Goal: Task Accomplishment & Management: Manage account settings

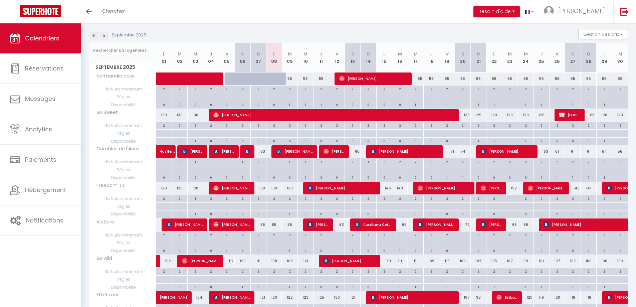
scroll to position [100, 0]
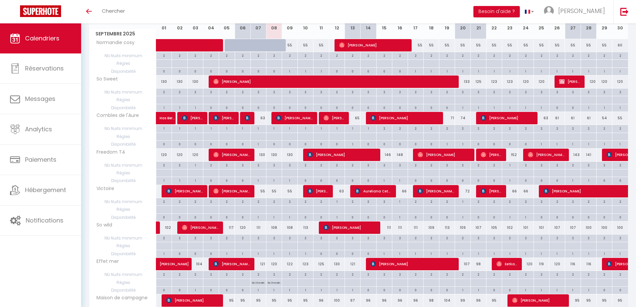
click at [531, 267] on div "120" at bounding box center [526, 264] width 16 height 12
type input "120"
type input "Mer 24 Septembre 2025"
type input "Jeu 25 Septembre 2025"
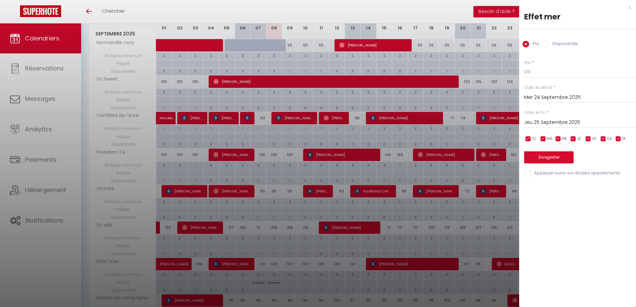
click at [628, 7] on div "x" at bounding box center [575, 7] width 112 height 8
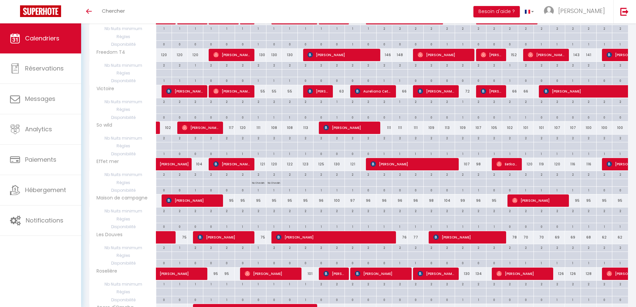
scroll to position [200, 0]
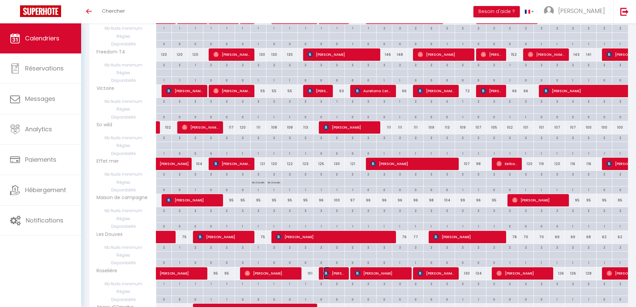
click at [330, 274] on span "[PERSON_NAME]" at bounding box center [333, 273] width 21 height 13
select select "OK"
select select "KO"
select select "0"
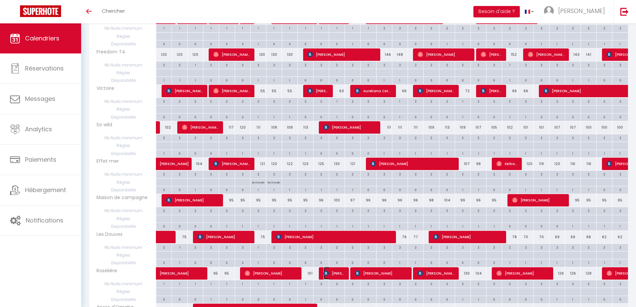
select select "1"
select select
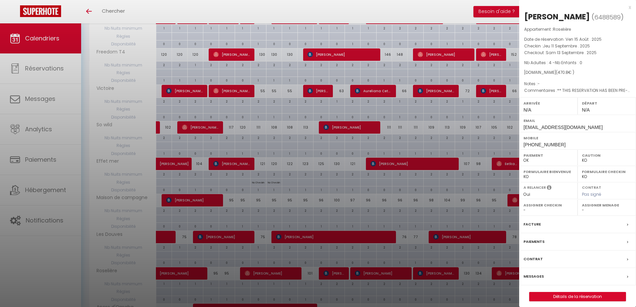
click at [630, 7] on div "x" at bounding box center [575, 7] width 112 height 8
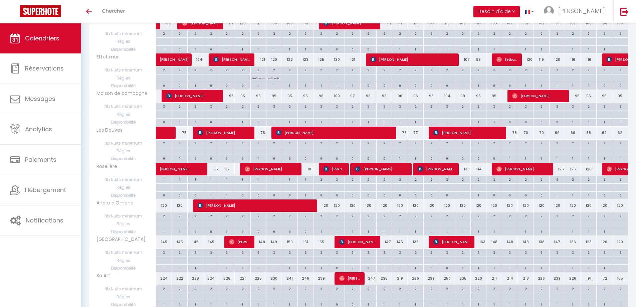
scroll to position [367, 0]
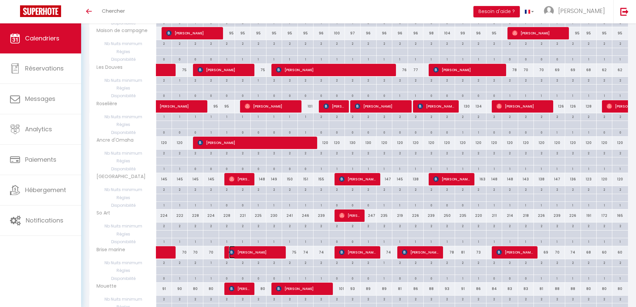
click at [254, 253] on span "[PERSON_NAME] [PERSON_NAME]" at bounding box center [255, 252] width 52 height 13
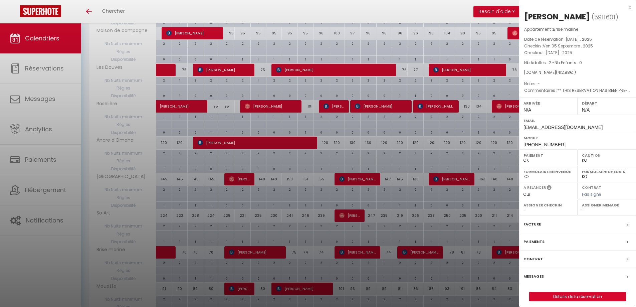
click at [629, 8] on div "x" at bounding box center [575, 7] width 112 height 8
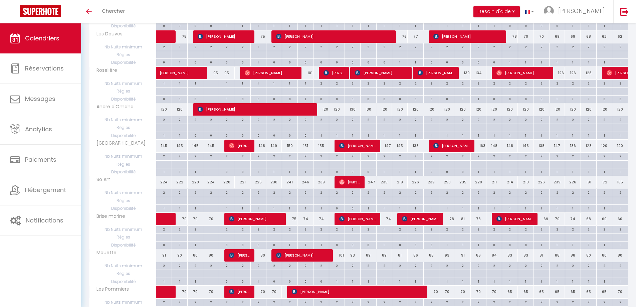
scroll to position [434, 0]
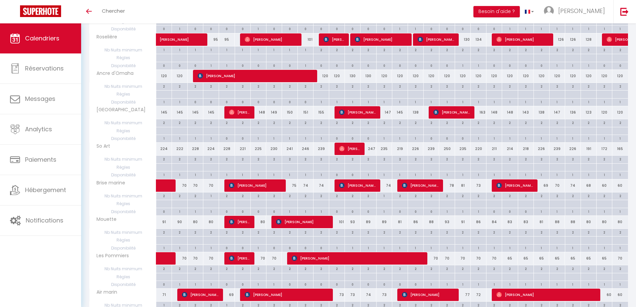
click at [435, 260] on div "70" at bounding box center [431, 258] width 16 height 12
type input "70"
type input "Jeu 18 Septembre 2025"
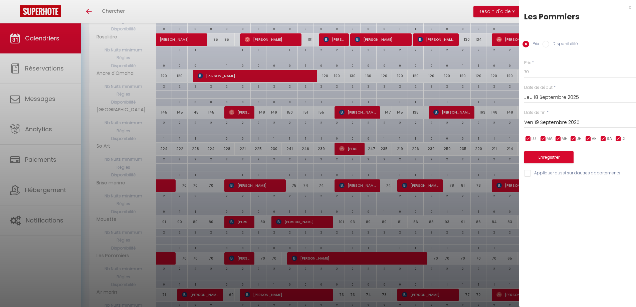
click at [580, 122] on input "Ven 19 Septembre 2025" at bounding box center [580, 122] width 112 height 9
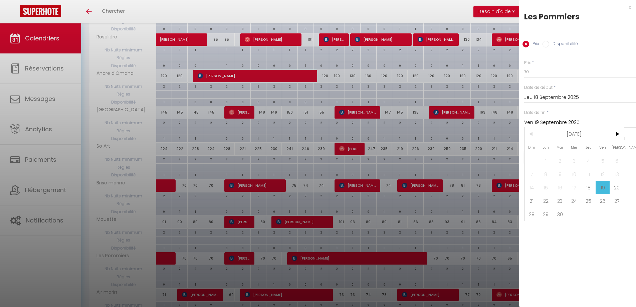
drag, startPoint x: 574, startPoint y: 202, endPoint x: 552, endPoint y: 101, distance: 103.3
click at [575, 202] on span "24" at bounding box center [574, 200] width 14 height 13
type input "Mer 24 Septembre 2025"
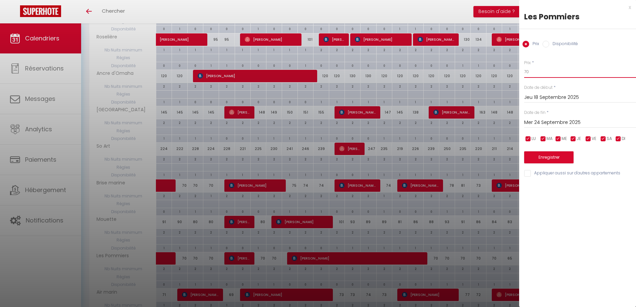
drag, startPoint x: 535, startPoint y: 71, endPoint x: 527, endPoint y: 75, distance: 8.5
click at [514, 76] on body "🟢 Des questions ou besoin d'assistance pour la migration AirBnB? Connectez-vous…" at bounding box center [318, 33] width 636 height 889
type input "9"
type input "65"
click at [560, 157] on button "Enregistrer" at bounding box center [548, 157] width 49 height 12
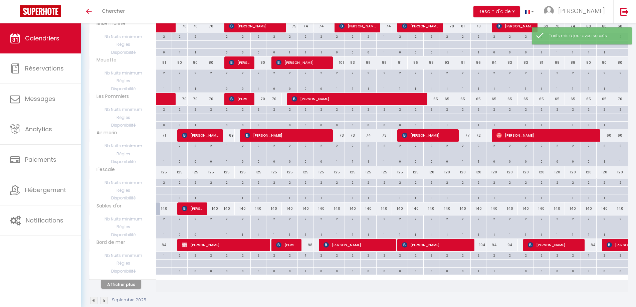
scroll to position [605, 0]
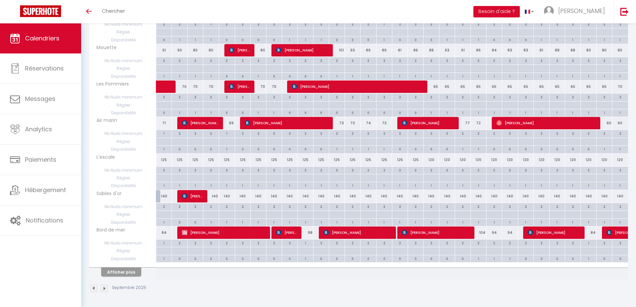
click at [338, 127] on div "73" at bounding box center [337, 123] width 16 height 12
type input "73"
type input "Ven 12 Septembre 2025"
type input "Sam 13 Septembre 2025"
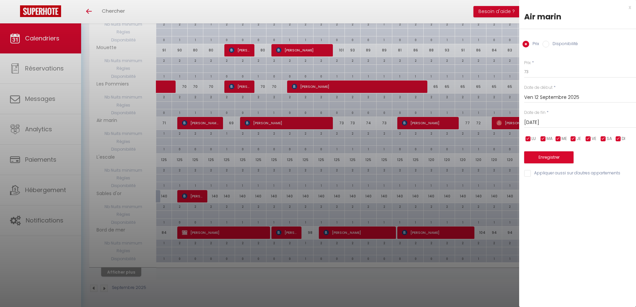
click at [630, 9] on div "x" at bounding box center [575, 7] width 112 height 8
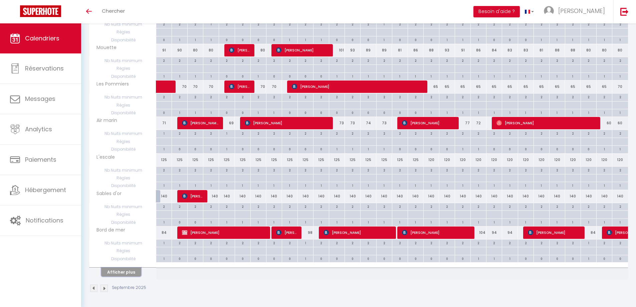
click at [132, 270] on button "Afficher plus" at bounding box center [121, 271] width 40 height 9
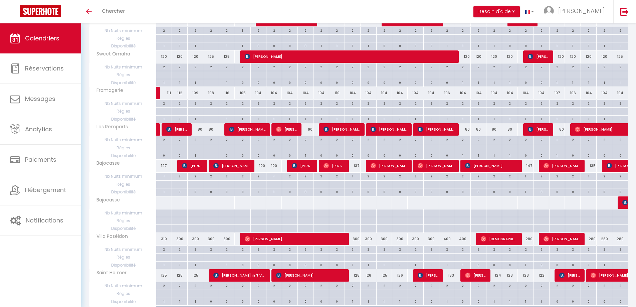
scroll to position [1206, 0]
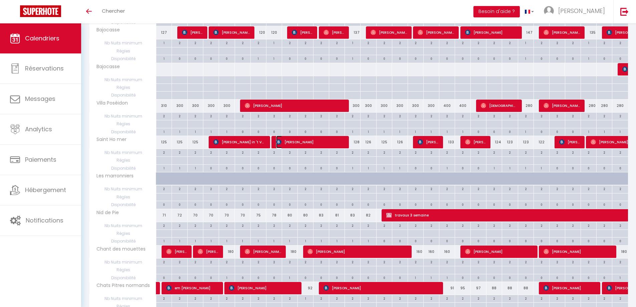
click at [303, 141] on span "[PERSON_NAME]" at bounding box center [310, 142] width 68 height 13
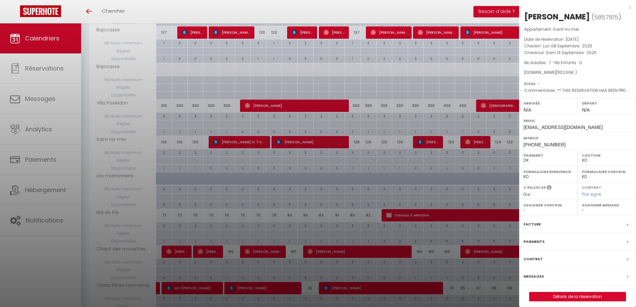
click at [629, 8] on div "x" at bounding box center [575, 7] width 112 height 8
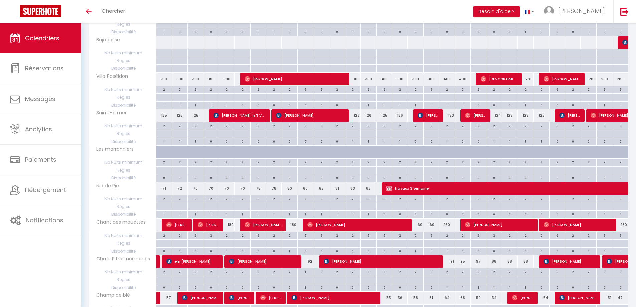
scroll to position [1240, 0]
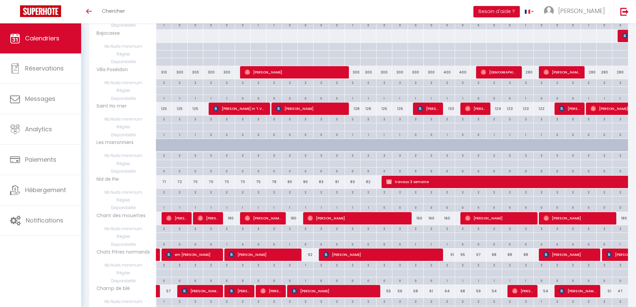
click at [419, 220] on div "160" at bounding box center [416, 218] width 16 height 12
type input "160"
type input "Mer 17 Septembre 2025"
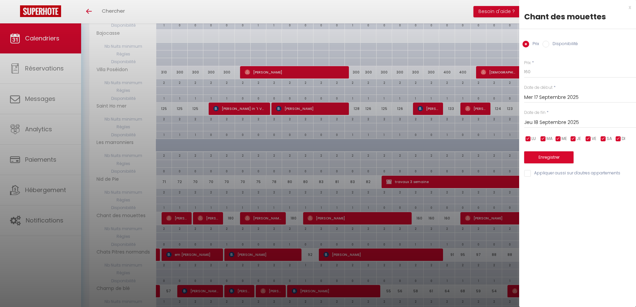
click at [548, 123] on input "Jeu 18 Septembre 2025" at bounding box center [580, 122] width 112 height 9
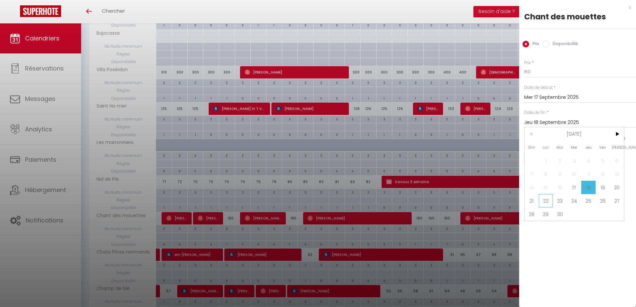
click at [546, 200] on span "22" at bounding box center [546, 200] width 14 height 13
type input "Lun 22 Septembre 2025"
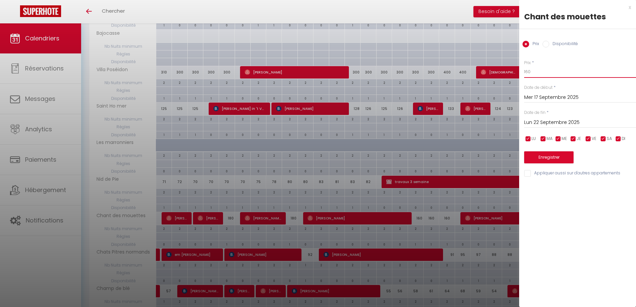
click at [527, 74] on input "160" at bounding box center [580, 72] width 112 height 12
type input "150"
click at [546, 154] on button "Enregistrer" at bounding box center [548, 157] width 49 height 12
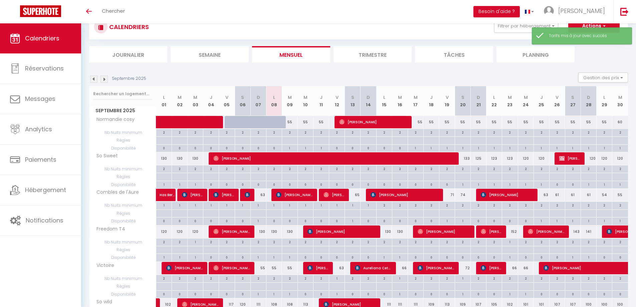
scroll to position [605, 0]
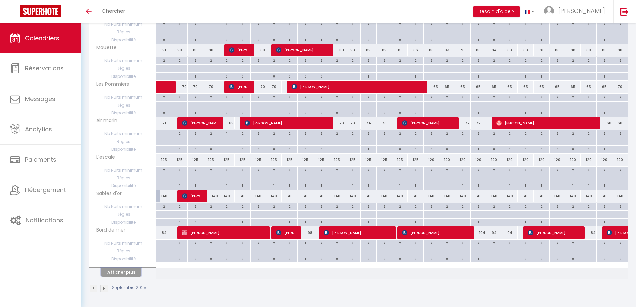
click at [121, 271] on button "Afficher plus" at bounding box center [121, 271] width 40 height 9
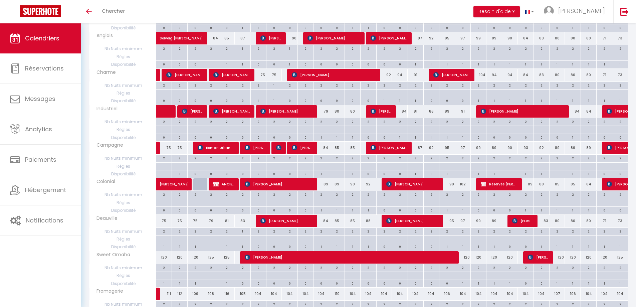
scroll to position [939, 0]
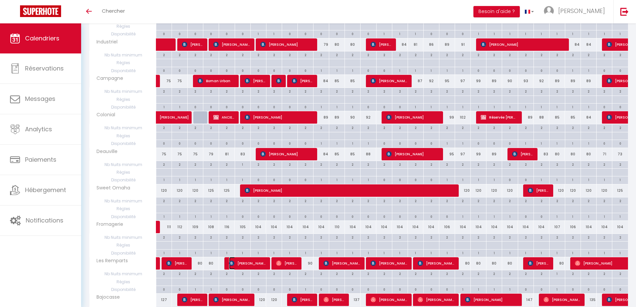
click at [254, 266] on span "Roland Heubner" at bounding box center [247, 263] width 37 height 13
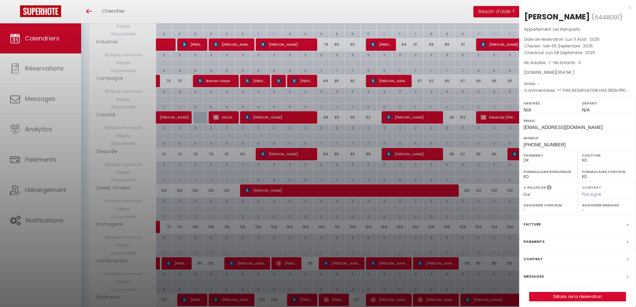
click at [630, 8] on div "x" at bounding box center [575, 7] width 112 height 8
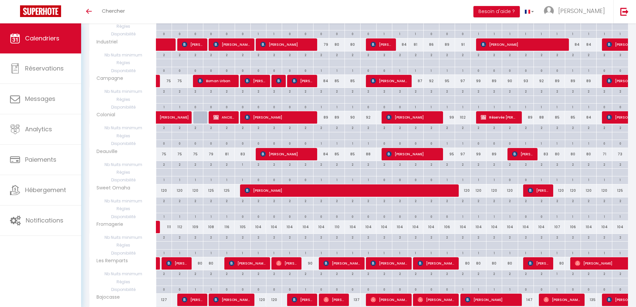
click at [308, 267] on div "90" at bounding box center [305, 263] width 16 height 12
type input "90"
type input "Mer 10 Septembre 2025"
type input "Jeu 11 Septembre 2025"
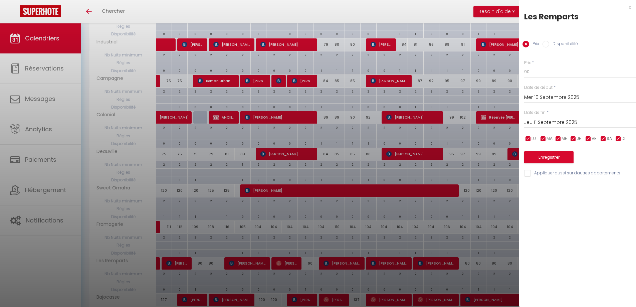
click at [628, 7] on div "x" at bounding box center [575, 7] width 112 height 8
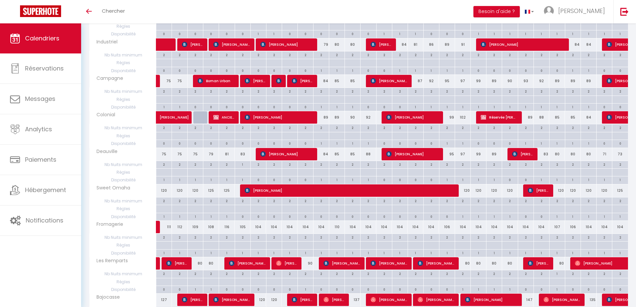
click at [307, 274] on div "2" at bounding box center [305, 273] width 15 height 6
type input "2"
type input "Mer 10 Septembre 2025"
type input "Jeu 11 Septembre 2025"
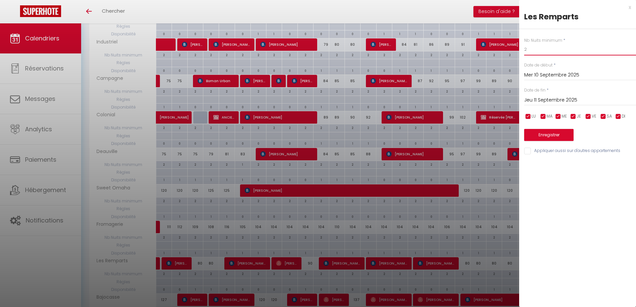
drag, startPoint x: 528, startPoint y: 50, endPoint x: 522, endPoint y: 50, distance: 6.0
click at [522, 50] on div "Nb Nuits minimum * 2 Date de début * Mer 10 Septembre 2025 < Sep 2025 > Dim Lun…" at bounding box center [577, 92] width 117 height 126
type input "1"
click at [552, 135] on button "Enregistrer" at bounding box center [548, 135] width 49 height 12
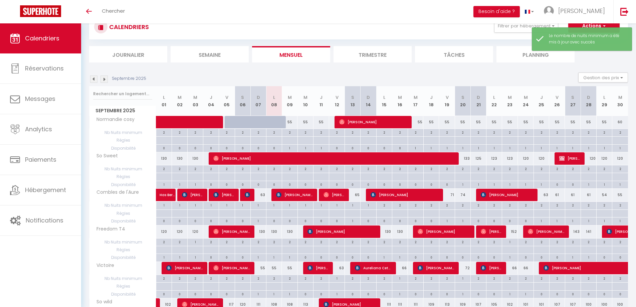
scroll to position [605, 0]
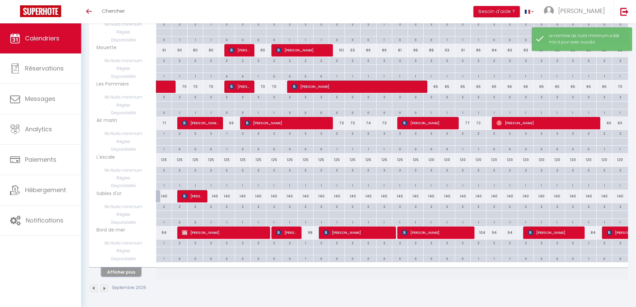
click at [119, 272] on button "Afficher plus" at bounding box center [121, 271] width 40 height 9
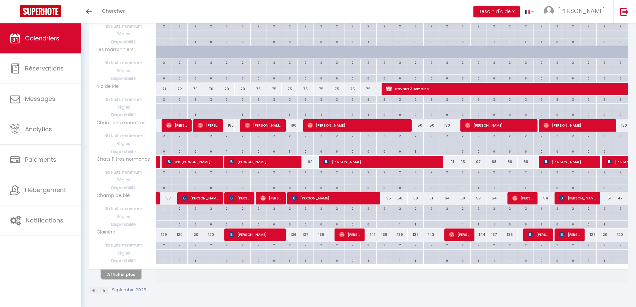
scroll to position [1334, 0]
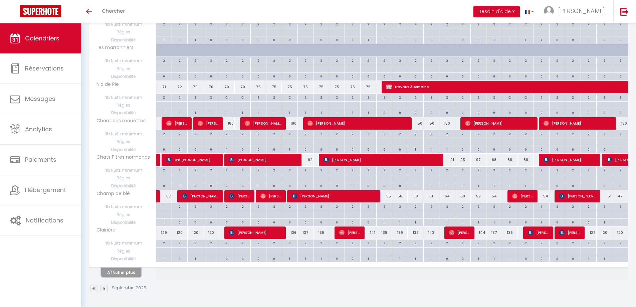
click at [113, 274] on button "Afficher plus" at bounding box center [121, 272] width 40 height 9
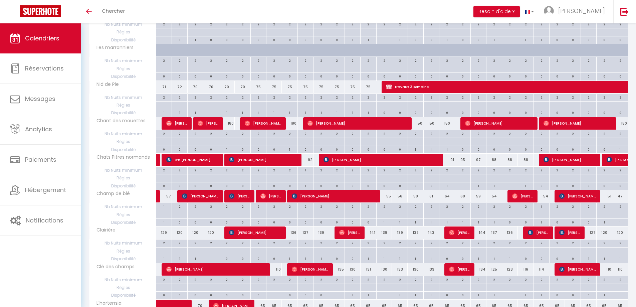
scroll to position [1401, 0]
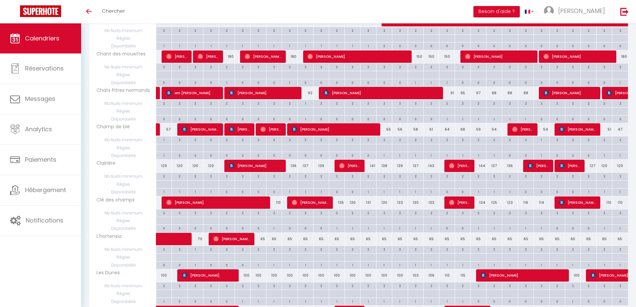
click at [261, 243] on div "65" at bounding box center [258, 239] width 16 height 12
type input "65"
type input "Dim 07 Septembre 2025"
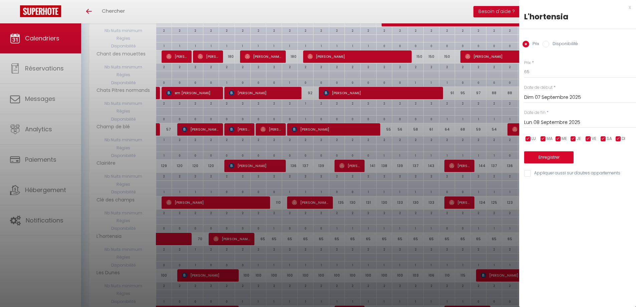
click at [552, 119] on input "Lun 08 Septembre 2025" at bounding box center [580, 122] width 112 height 9
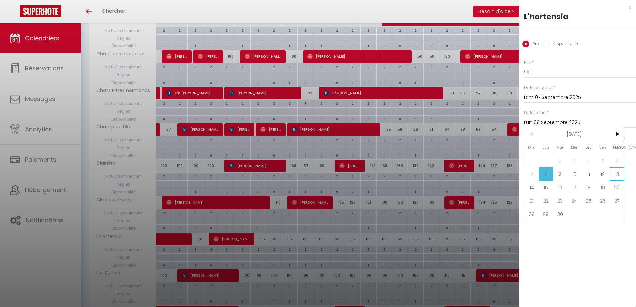
click at [617, 175] on span "13" at bounding box center [616, 173] width 14 height 13
type input "Sam 13 Septembre 2025"
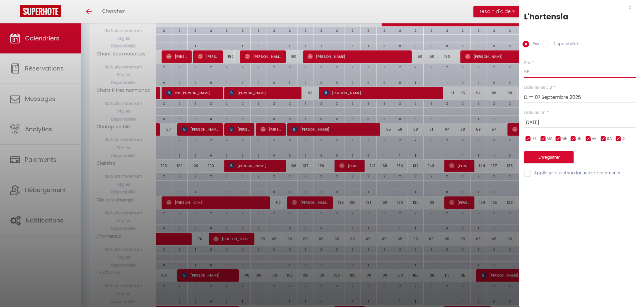
drag, startPoint x: 526, startPoint y: 72, endPoint x: 531, endPoint y: 72, distance: 4.4
click at [530, 72] on input "65" at bounding box center [580, 72] width 112 height 12
type input "60"
click at [544, 159] on button "Enregistrer" at bounding box center [548, 157] width 49 height 12
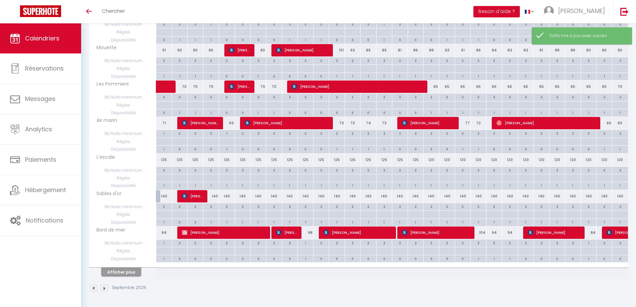
scroll to position [605, 0]
click at [123, 272] on button "Afficher plus" at bounding box center [121, 271] width 40 height 9
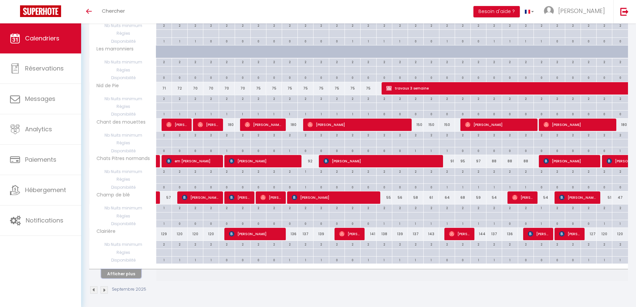
scroll to position [1334, 0]
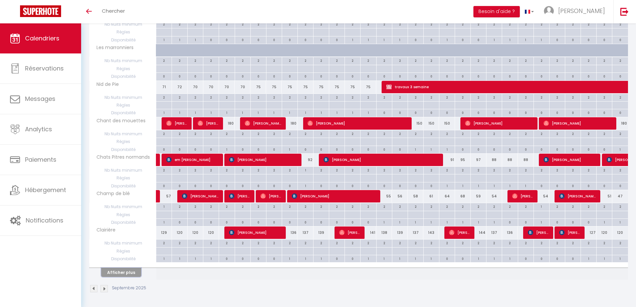
click at [131, 273] on button "Afficher plus" at bounding box center [121, 272] width 40 height 9
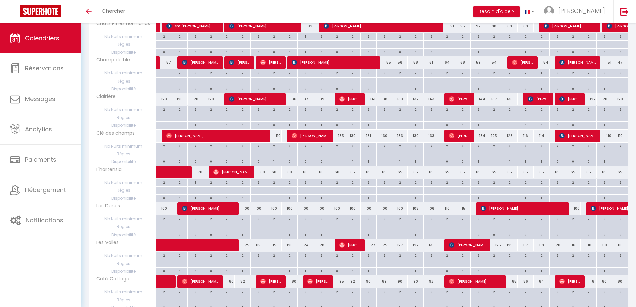
scroll to position [1568, 0]
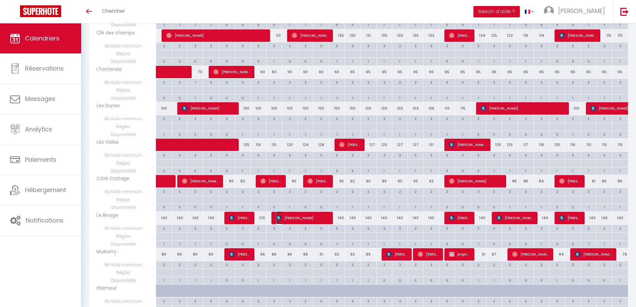
click at [304, 218] on span "Jean-Jacques BOUTELOUP" at bounding box center [302, 217] width 52 height 13
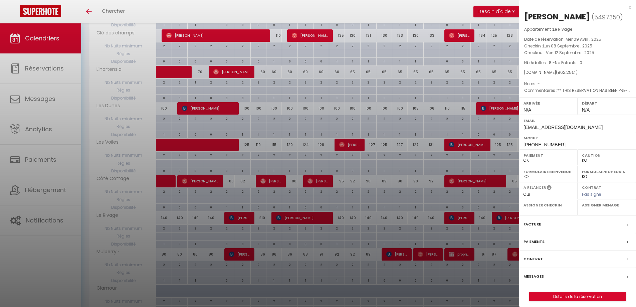
click at [629, 7] on div "x" at bounding box center [575, 7] width 112 height 8
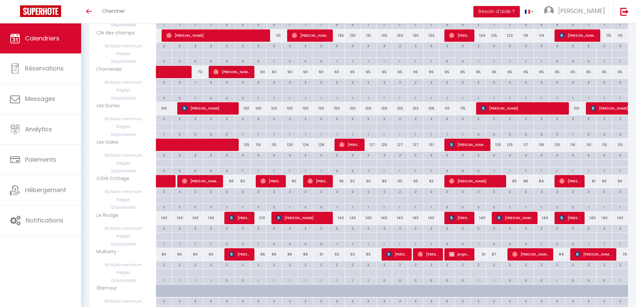
click at [340, 219] on div "140" at bounding box center [337, 218] width 16 height 12
type input "140"
type input "Ven 12 Septembre 2025"
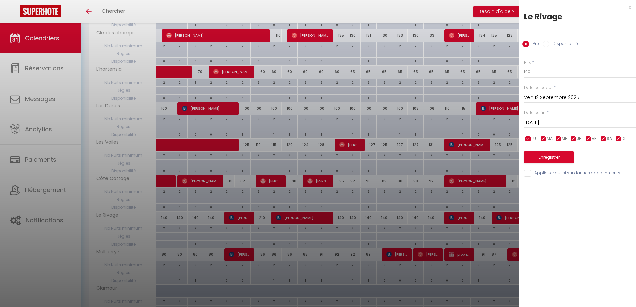
click at [542, 120] on input "Sam 13 Septembre 2025" at bounding box center [580, 122] width 112 height 9
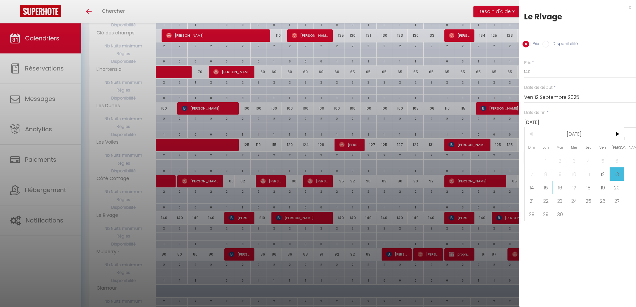
click at [545, 188] on span "15" at bounding box center [546, 187] width 14 height 13
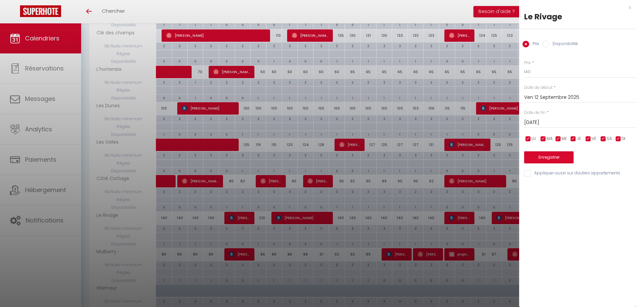
type input "Lun 15 Septembre 2025"
click at [527, 73] on input "140" at bounding box center [580, 72] width 112 height 12
type input "130"
click at [539, 158] on button "Enregistrer" at bounding box center [548, 157] width 49 height 12
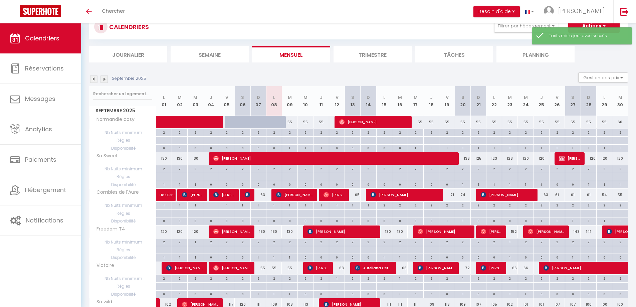
scroll to position [605, 0]
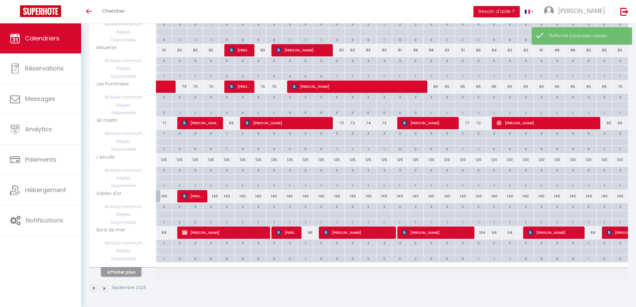
click at [120, 271] on button "Afficher plus" at bounding box center [121, 271] width 40 height 9
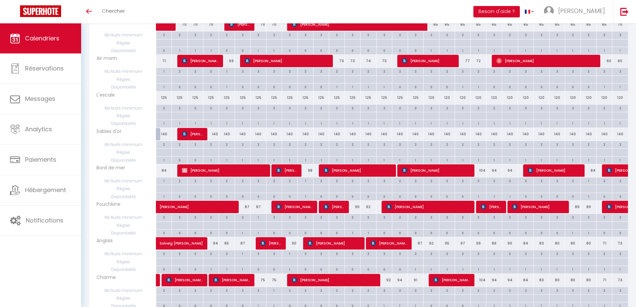
scroll to position [672, 0]
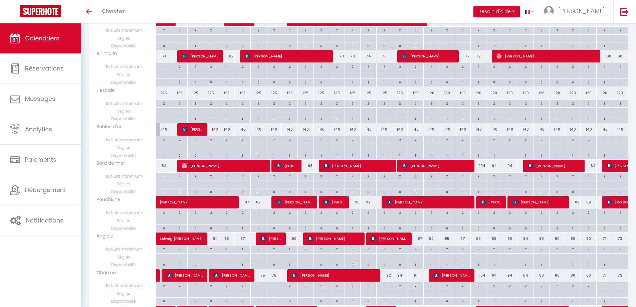
click at [417, 240] on div "87" at bounding box center [416, 238] width 16 height 12
type input "87"
type input "Mer 17 Septembre 2025"
type input "Jeu 18 Septembre 2025"
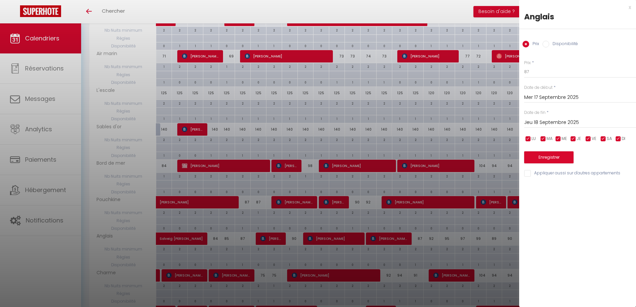
click at [629, 8] on div "x" at bounding box center [575, 7] width 112 height 8
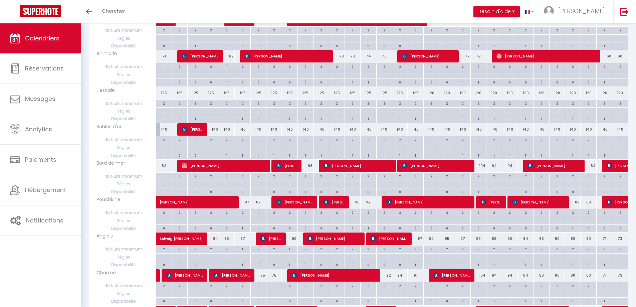
click at [386, 279] on div "92" at bounding box center [384, 275] width 16 height 12
type input "92"
type input "Lun 15 Septembre 2025"
type input "Mar 16 Septembre 2025"
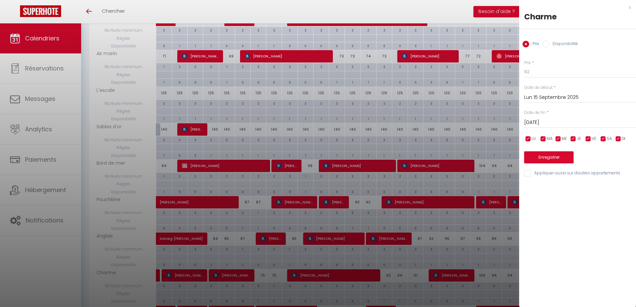
click at [630, 8] on div "x" at bounding box center [575, 7] width 112 height 8
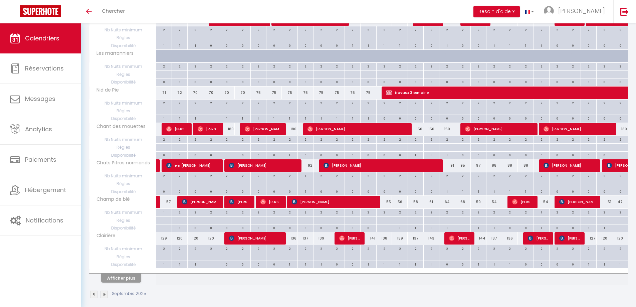
scroll to position [1334, 0]
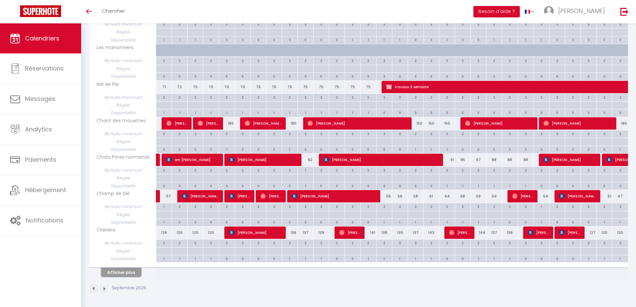
click at [121, 273] on button "Afficher plus" at bounding box center [121, 272] width 40 height 9
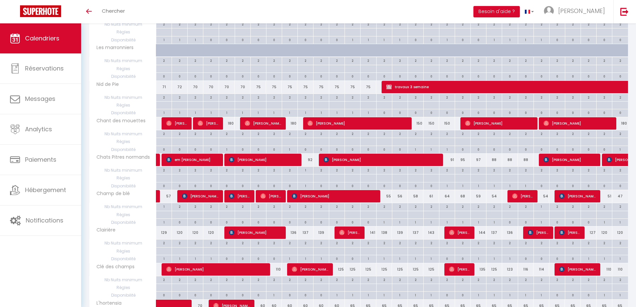
scroll to position [1501, 0]
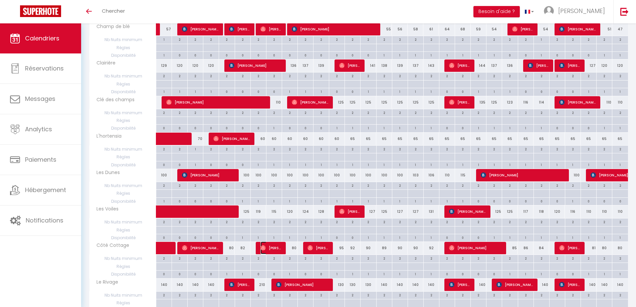
click at [264, 250] on img at bounding box center [262, 247] width 5 height 5
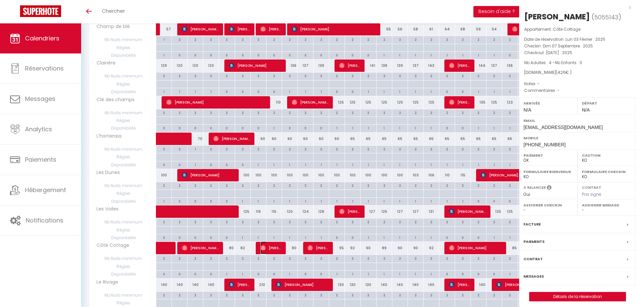
select select "OK"
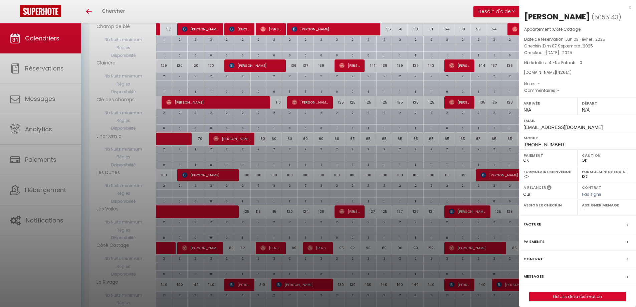
click at [630, 7] on div "x" at bounding box center [575, 7] width 112 height 8
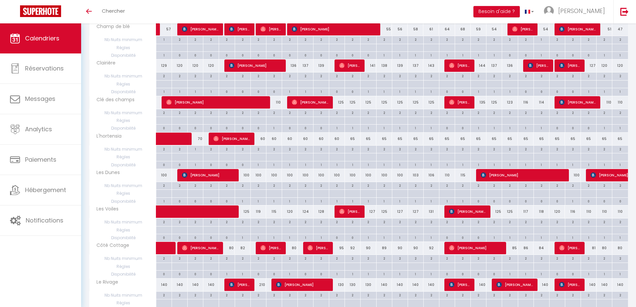
scroll to position [1601, 0]
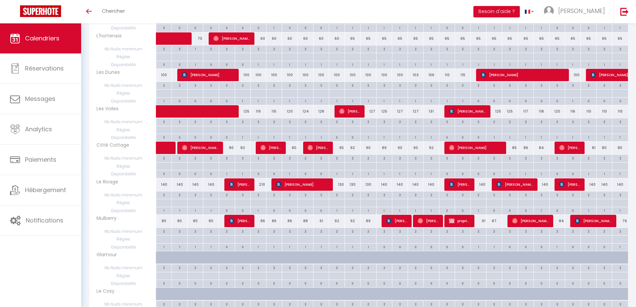
click at [262, 221] on div "86" at bounding box center [258, 221] width 16 height 12
type input "86"
type input "Dim 07 Septembre 2025"
type input "Lun 08 Septembre 2025"
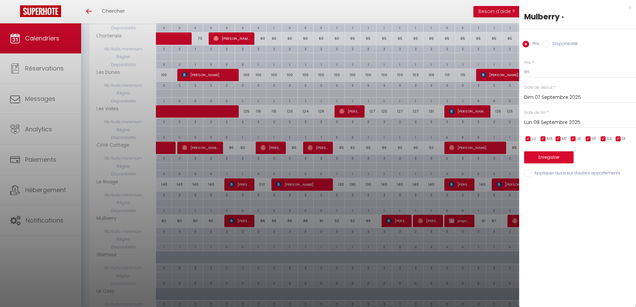
click at [630, 8] on div "x" at bounding box center [575, 7] width 112 height 8
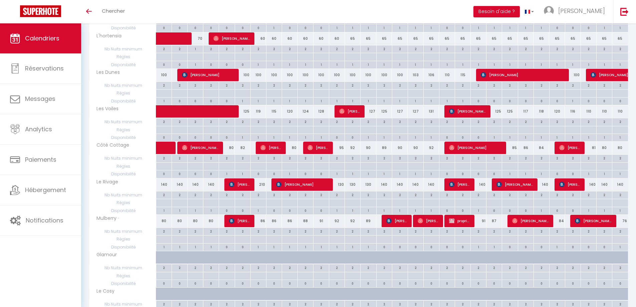
scroll to position [1735, 0]
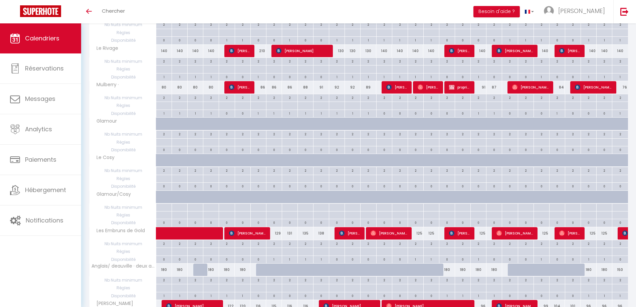
click at [277, 235] on div "129" at bounding box center [274, 233] width 16 height 12
type input "129"
type input "Lun 08 Septembre 2025"
type input "[DATE] Septembre 2025"
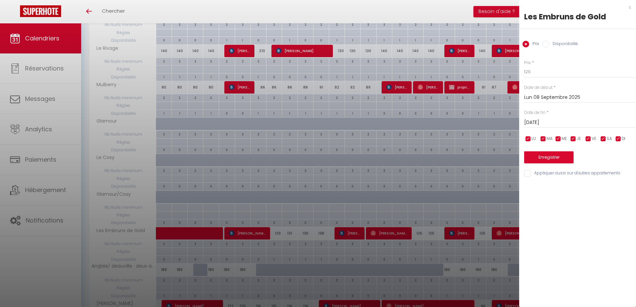
click at [630, 8] on div "x" at bounding box center [575, 7] width 112 height 8
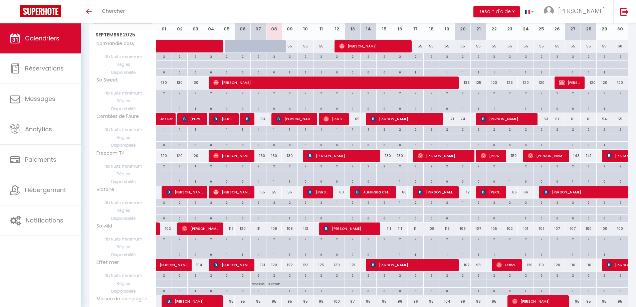
scroll to position [0, 0]
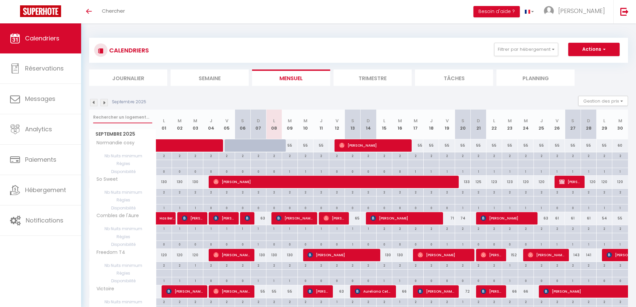
click at [131, 116] on input "text" at bounding box center [122, 117] width 59 height 12
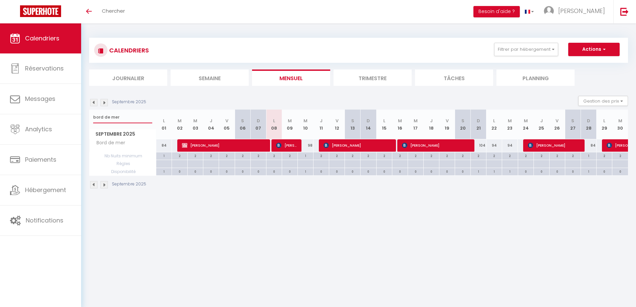
drag, startPoint x: 120, startPoint y: 117, endPoint x: 86, endPoint y: 119, distance: 34.8
click at [86, 119] on div "CALENDRIERS Filtrer par hébergement appart 1 nuit Normandie cosy Victoire Les D…" at bounding box center [358, 113] width 555 height 180
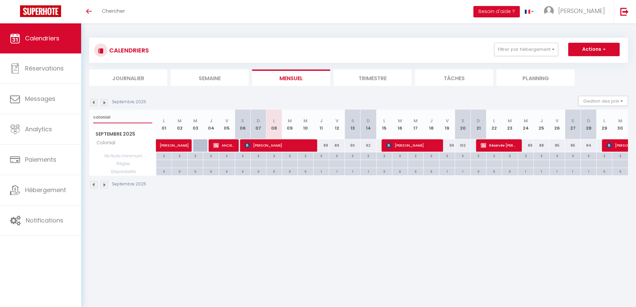
drag, startPoint x: 113, startPoint y: 119, endPoint x: 83, endPoint y: 116, distance: 29.9
click at [83, 116] on div "CALENDRIERS Filtrer par hébergement appart 1 nuit Normandie cosy Victoire Les D…" at bounding box center [358, 113] width 555 height 180
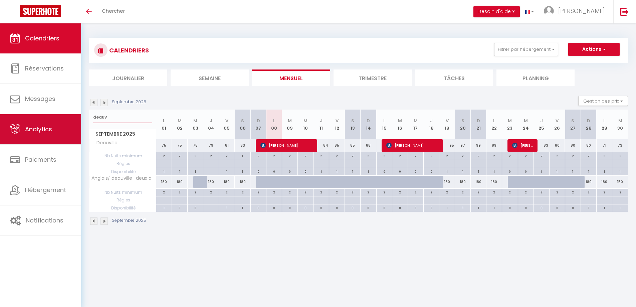
drag, startPoint x: 111, startPoint y: 117, endPoint x: 78, endPoint y: 118, distance: 32.4
click at [78, 118] on div "🟢 Des questions ou besoin d'assistance pour la migration AirBnB? Connectez-vous…" at bounding box center [318, 131] width 636 height 216
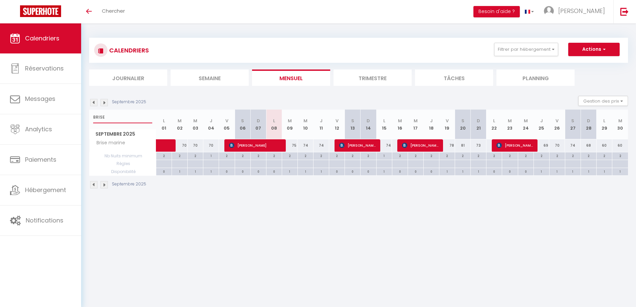
drag, startPoint x: 108, startPoint y: 116, endPoint x: 86, endPoint y: 116, distance: 22.0
click at [84, 116] on div "CALENDRIERS Filtrer par hébergement appart 1 nuit Normandie cosy Victoire Les D…" at bounding box center [358, 113] width 555 height 180
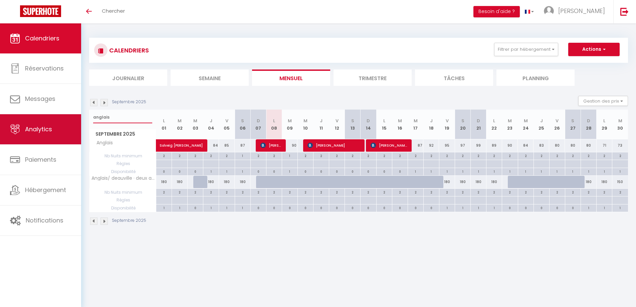
drag, startPoint x: 111, startPoint y: 119, endPoint x: 72, endPoint y: 125, distance: 39.2
click at [72, 123] on div "🟢 Des questions ou besoin d'assistance pour la migration AirBnB? Connectez-vous…" at bounding box center [318, 131] width 636 height 216
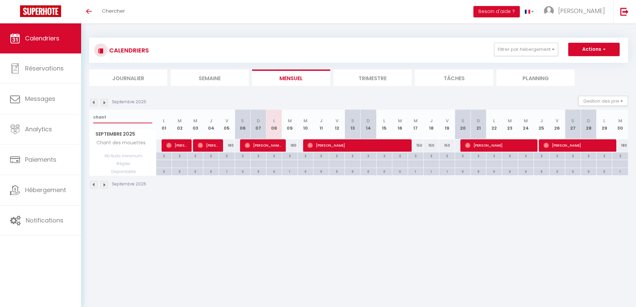
drag, startPoint x: 114, startPoint y: 116, endPoint x: 92, endPoint y: 113, distance: 22.8
click at [85, 115] on div "CALENDRIERS Filtrer par hébergement appart 1 nuit Normandie cosy Victoire Les D…" at bounding box center [358, 113] width 555 height 180
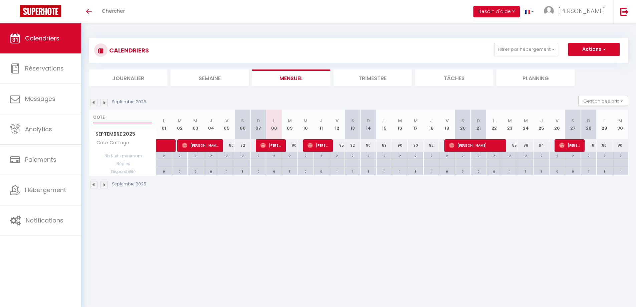
drag, startPoint x: 115, startPoint y: 118, endPoint x: 94, endPoint y: 117, distance: 21.0
click at [94, 117] on input "COTE" at bounding box center [122, 117] width 59 height 12
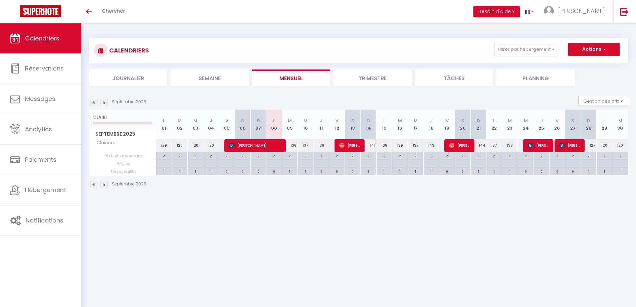
drag, startPoint x: 109, startPoint y: 118, endPoint x: 86, endPoint y: 116, distance: 23.4
click at [83, 117] on div "CALENDRIERS Filtrer par hébergement appart 1 nuit Normandie cosy Victoire Les D…" at bounding box center [358, 113] width 555 height 180
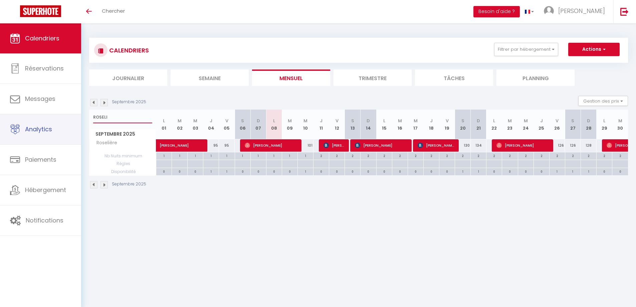
drag, startPoint x: 112, startPoint y: 119, endPoint x: 83, endPoint y: 119, distance: 29.0
click at [77, 121] on div "🟢 Des questions ou besoin d'assistance pour la migration AirBnB? Connectez-vous…" at bounding box center [318, 113] width 636 height 180
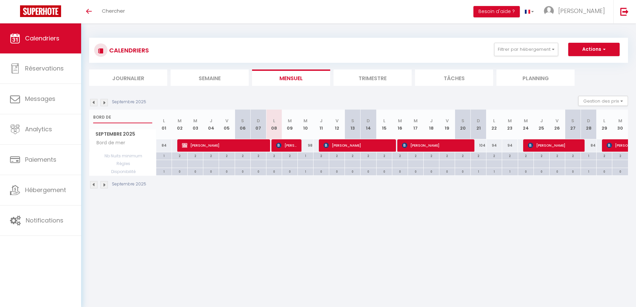
drag, startPoint x: 118, startPoint y: 109, endPoint x: 87, endPoint y: 108, distance: 31.4
click at [85, 109] on div "CALENDRIERS Filtrer par hébergement appart 1 nuit Normandie cosy Victoire Les D…" at bounding box center [358, 113] width 555 height 180
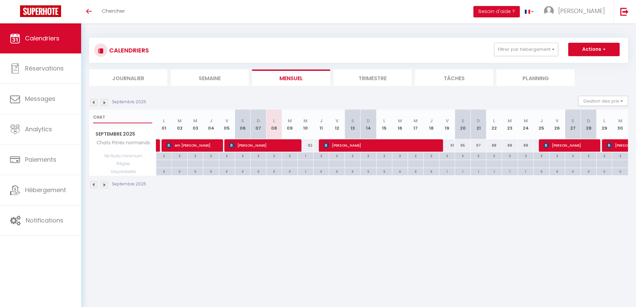
drag, startPoint x: 108, startPoint y: 117, endPoint x: 96, endPoint y: 114, distance: 12.4
click at [92, 116] on div "CHAT" at bounding box center [122, 116] width 66 height 15
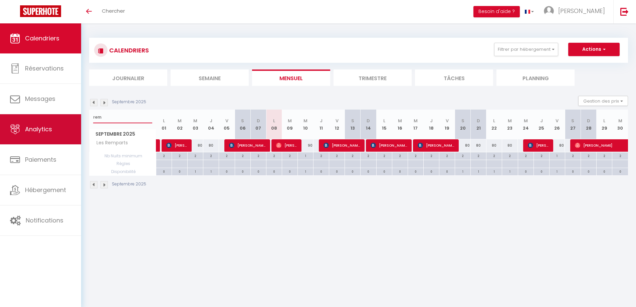
drag, startPoint x: 108, startPoint y: 118, endPoint x: 77, endPoint y: 115, distance: 30.5
click at [77, 115] on div "🟢 Des questions ou besoin d'assistance pour la migration AirBnB? Connectez-vous…" at bounding box center [318, 113] width 636 height 180
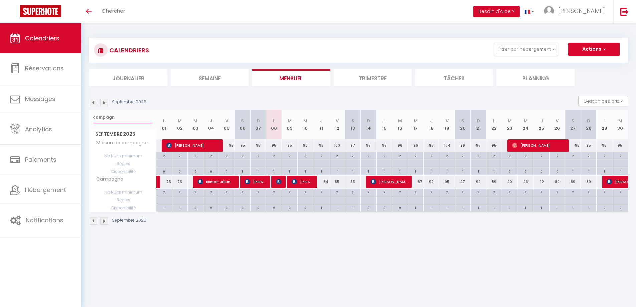
drag, startPoint x: 121, startPoint y: 118, endPoint x: 114, endPoint y: 105, distance: 15.5
click at [84, 117] on div "CALENDRIERS Filtrer par hébergement appart 1 nuit Normandie cosy Victoire Les D…" at bounding box center [358, 131] width 555 height 216
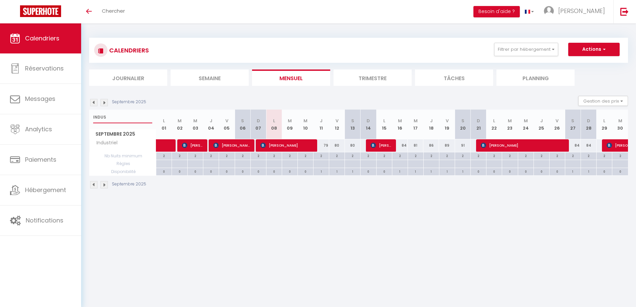
drag, startPoint x: 110, startPoint y: 119, endPoint x: 92, endPoint y: 117, distance: 18.5
click at [92, 117] on div "INDUS" at bounding box center [122, 116] width 66 height 15
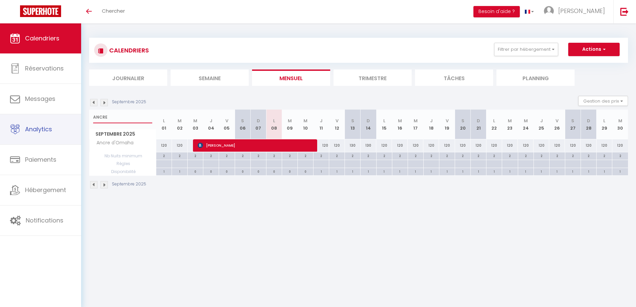
drag, startPoint x: 115, startPoint y: 118, endPoint x: 81, endPoint y: 117, distance: 34.1
click at [70, 119] on div "🟢 Des questions ou besoin d'assistance pour la migration AirBnB? Connectez-vous…" at bounding box center [318, 113] width 636 height 180
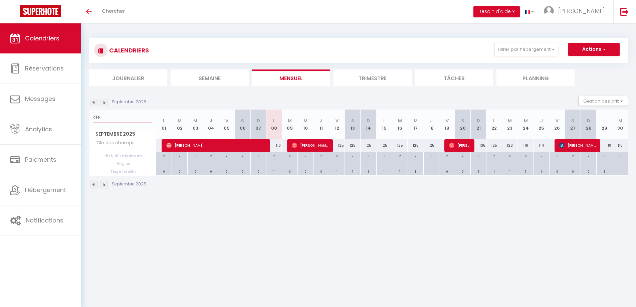
type input "cle"
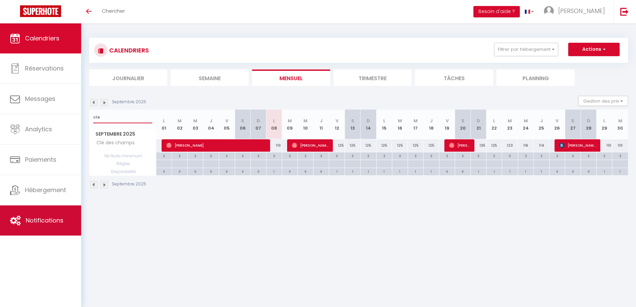
click at [60, 213] on link "Notifications" at bounding box center [40, 220] width 81 height 30
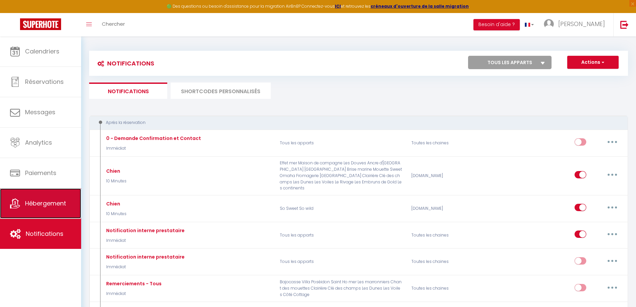
click at [62, 200] on span "Hébergement" at bounding box center [45, 203] width 41 height 8
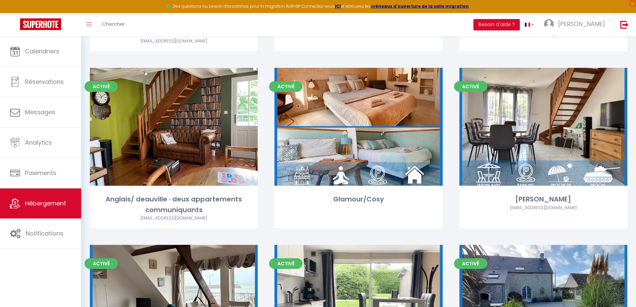
scroll to position [200, 0]
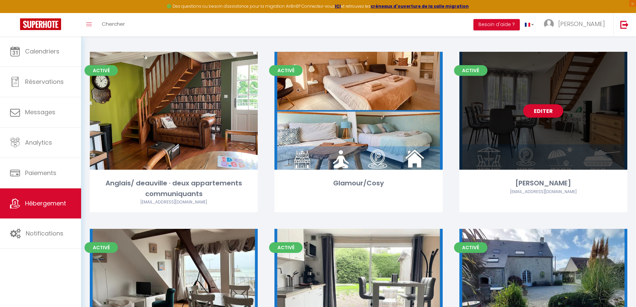
click at [545, 111] on link "Editer" at bounding box center [543, 110] width 40 height 13
select select "3"
select select "2"
select select "1"
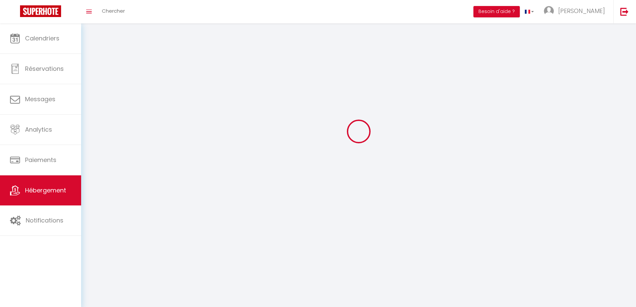
select select
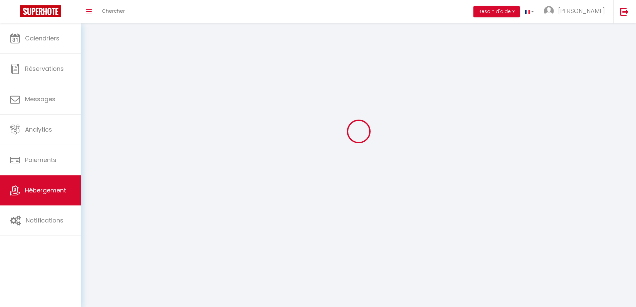
checkbox input "false"
select select
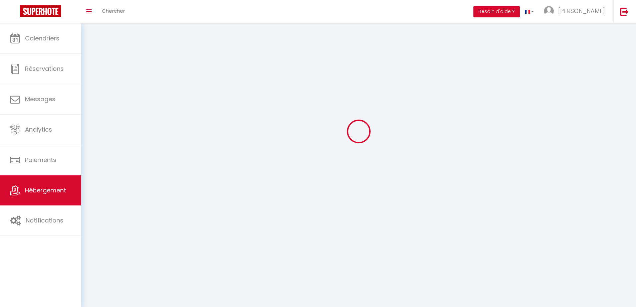
select select
select select "1"
select select
select select "28"
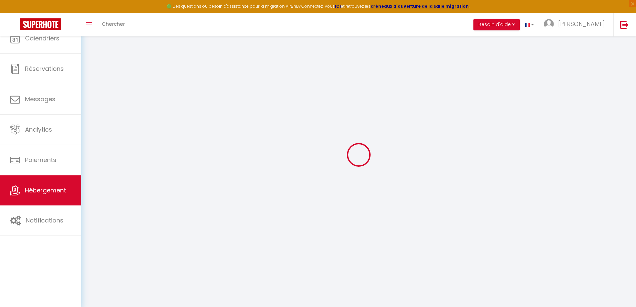
select select
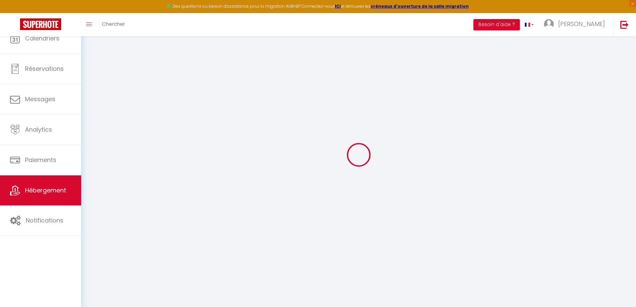
select select
checkbox input "false"
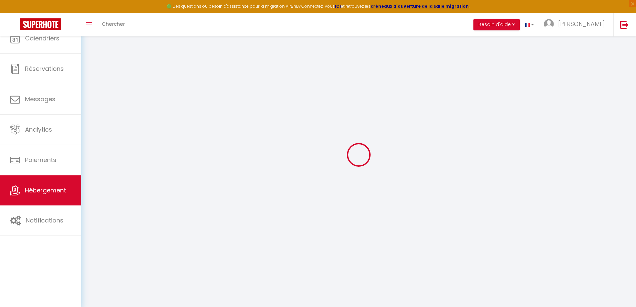
select select
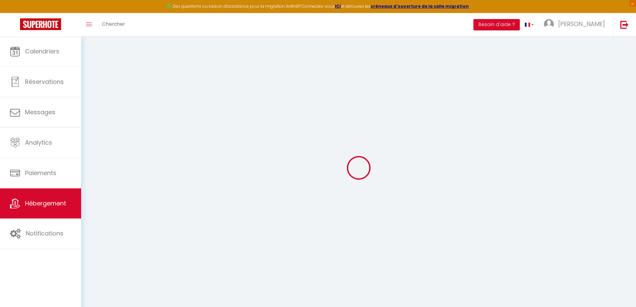
select select
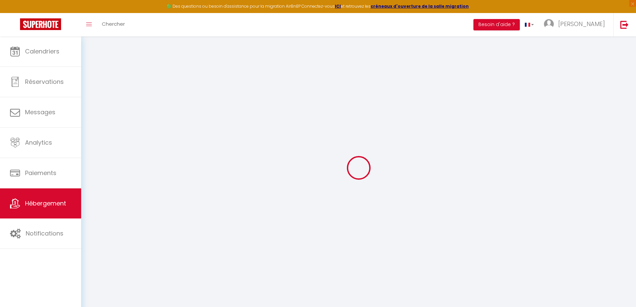
select select
checkbox input "false"
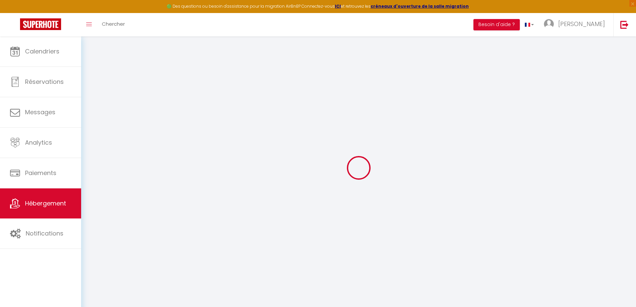
select select
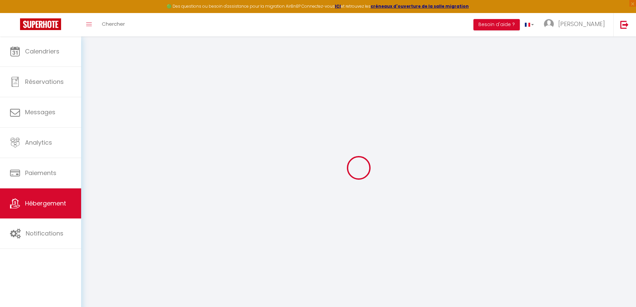
select select
checkbox input "false"
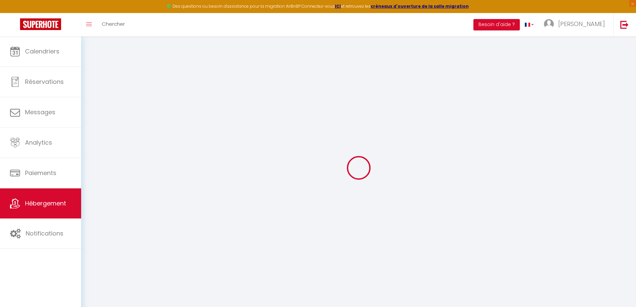
checkbox input "false"
select select
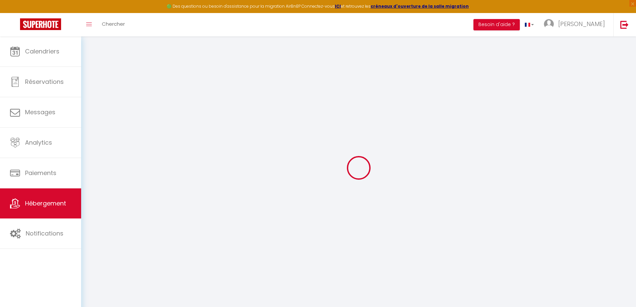
select select
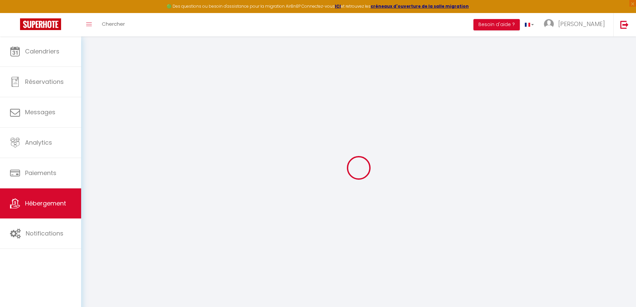
checkbox input "false"
select select
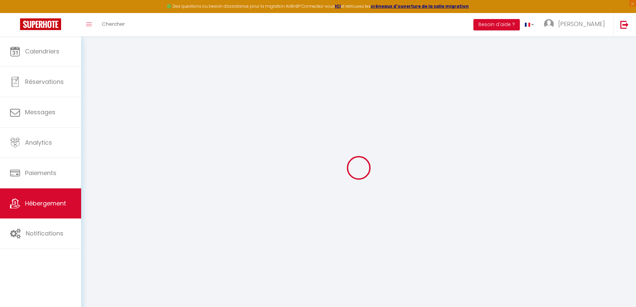
select select
type input "[PERSON_NAME]"
select select "6"
select select "3"
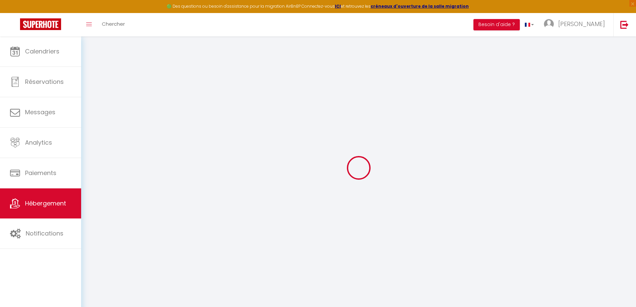
type input "100"
type input "105"
select select
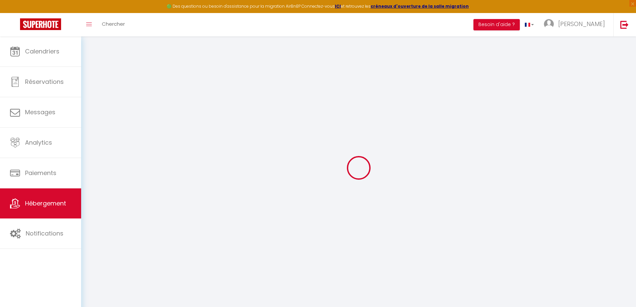
select select
type input "3 All. Jules Dumont d'Urville,"
type input "14520"
type input "Port-en-Bessin-Huppain"
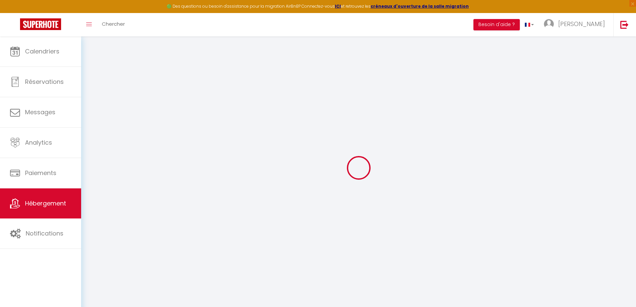
type input "[EMAIL_ADDRESS][DOMAIN_NAME]"
select select
checkbox input "false"
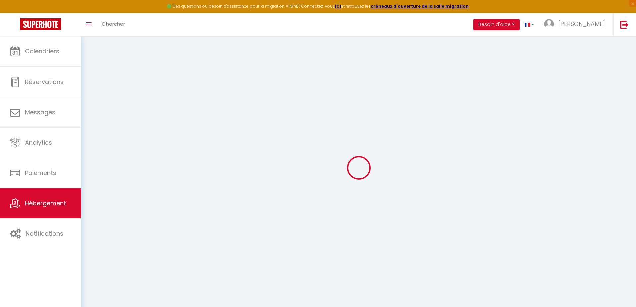
checkbox input "false"
type input "25"
type input "105"
type input "0"
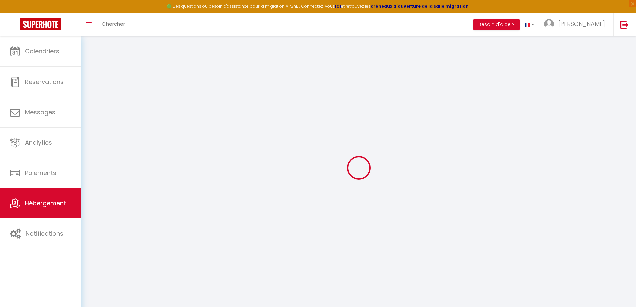
type input "0"
select select "+ 20 %"
select select "+ 25 %"
select select "+ 6 %"
select select
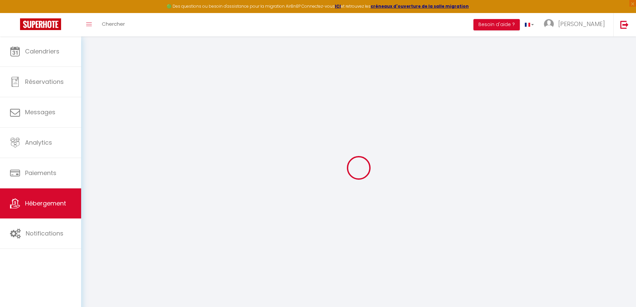
select select
checkbox input "false"
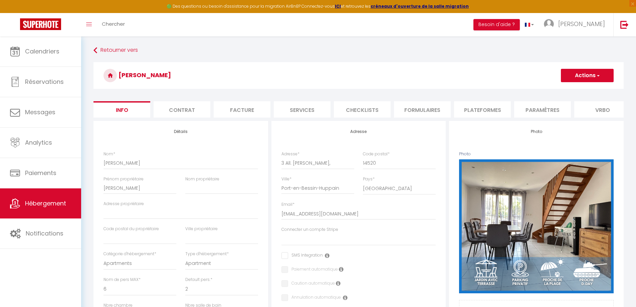
click at [471, 108] on li "Plateformes" at bounding box center [482, 109] width 57 height 16
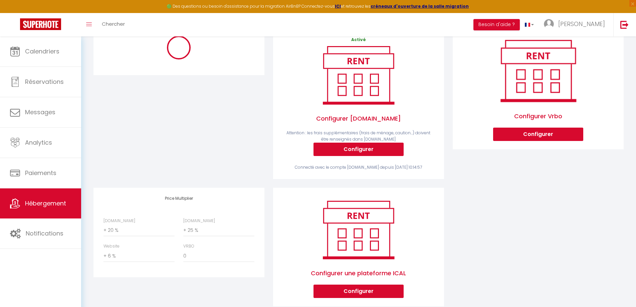
scroll to position [115, 0]
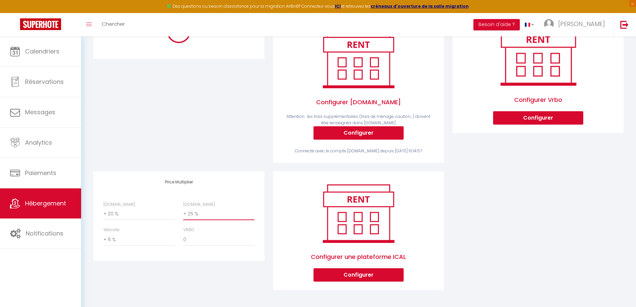
click at [192, 217] on select "0 + 1 % + 2 % + 3 % + 4 % + 5 % + 6 % + 7 % + 8 % + 9 %" at bounding box center [218, 213] width 71 height 13
select select "+ 23 %"
click at [183, 207] on select "0 + 1 % + 2 % + 3 % + 4 % + 5 % + 6 % + 7 % + 8 % + 9 %" at bounding box center [218, 213] width 71 height 13
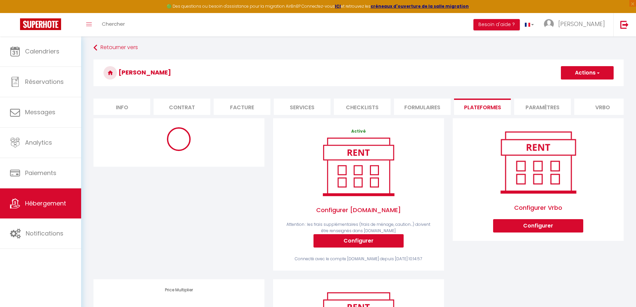
scroll to position [0, 0]
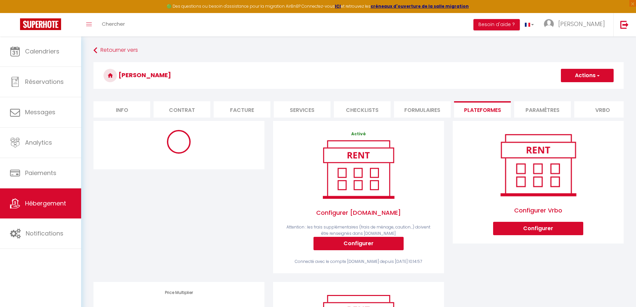
click at [598, 76] on span "button" at bounding box center [597, 75] width 4 height 7
click at [582, 89] on link "Enregistrer" at bounding box center [586, 90] width 53 height 9
select select
checkbox input "false"
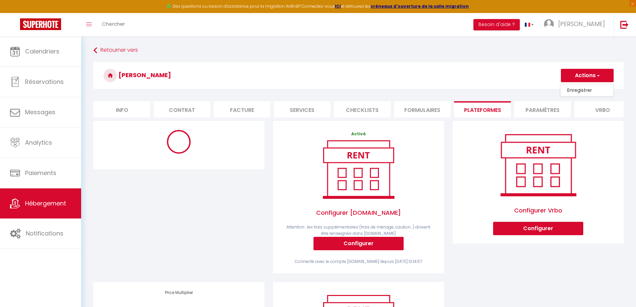
checkbox input "false"
select select
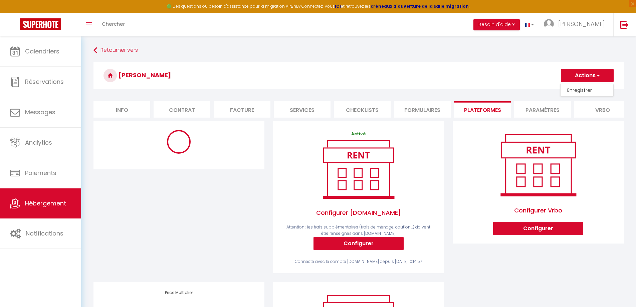
checkbox input "false"
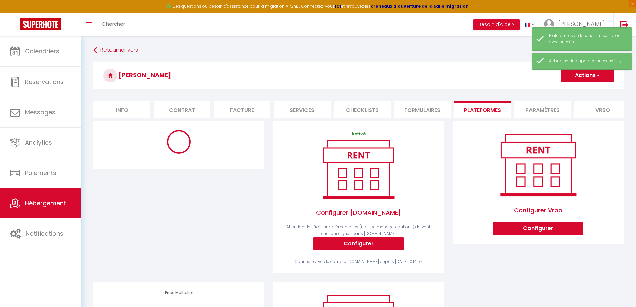
select select
checkbox input "false"
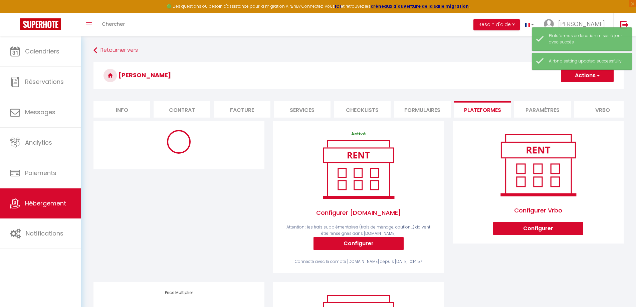
checkbox input "false"
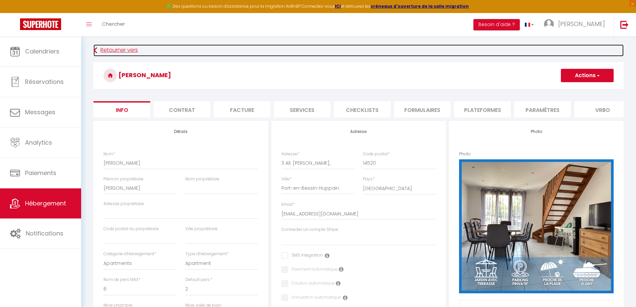
click at [106, 48] on link "Retourner vers" at bounding box center [358, 50] width 530 height 12
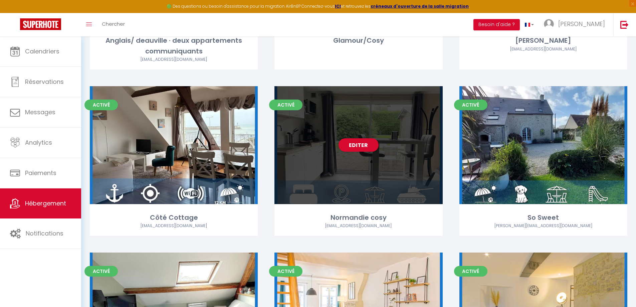
scroll to position [367, 0]
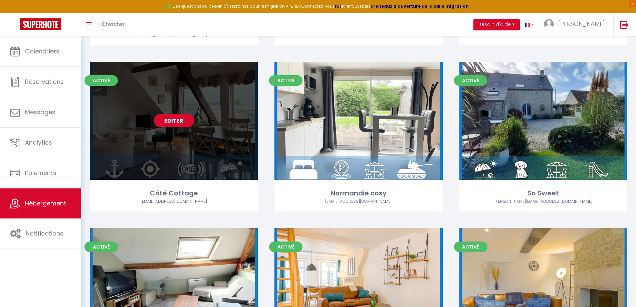
click at [178, 119] on link "Editer" at bounding box center [174, 120] width 40 height 13
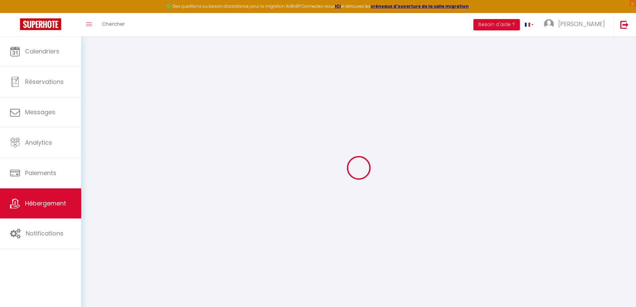
select select "+ 20 %"
select select "+ 25 %"
select select "+ 6 %"
select select "+ 22 %"
select select
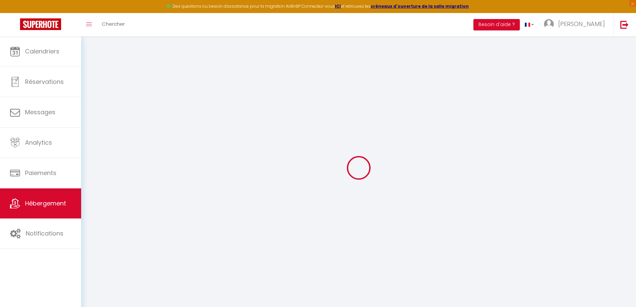
checkbox input "false"
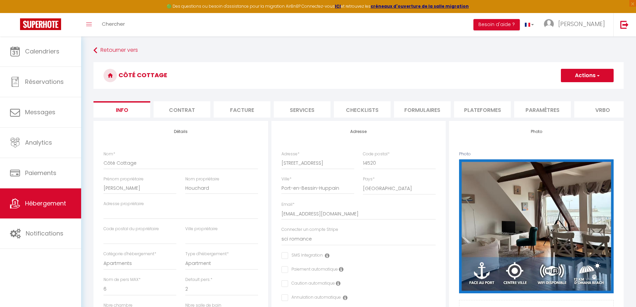
select select
checkbox input "false"
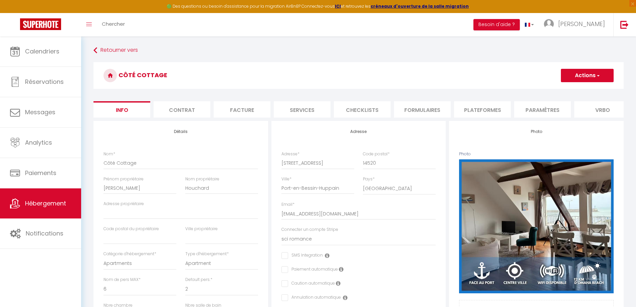
click at [474, 107] on li "Plateformes" at bounding box center [482, 109] width 57 height 16
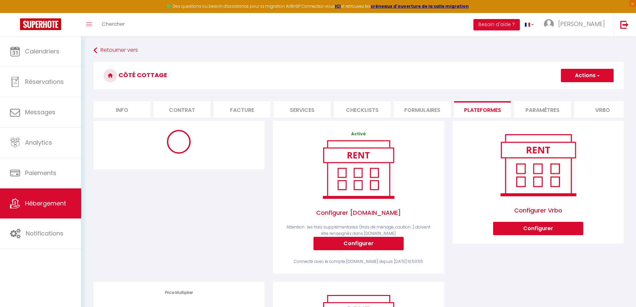
select select
checkbox input "false"
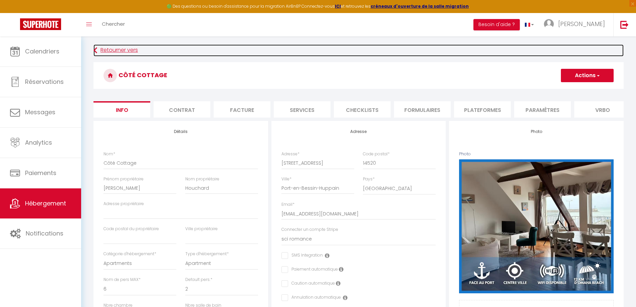
click at [124, 50] on link "Retourner vers" at bounding box center [358, 50] width 530 height 12
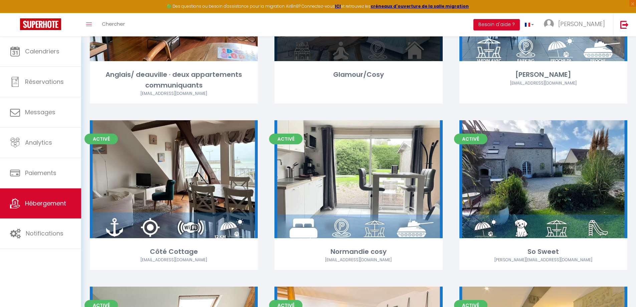
scroll to position [334, 0]
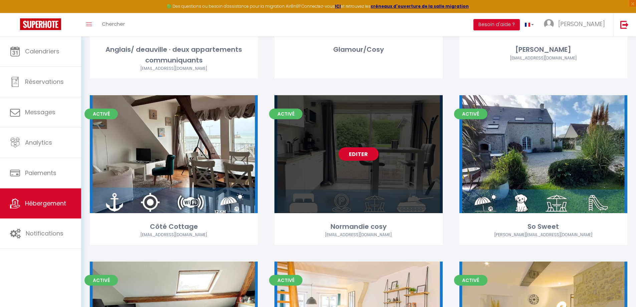
click at [363, 154] on link "Editer" at bounding box center [358, 153] width 40 height 13
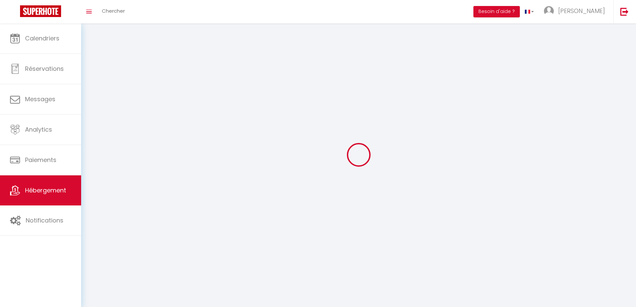
select select
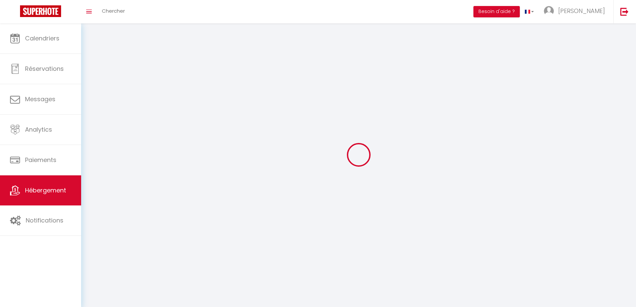
select select "1"
select select
checkbox input "false"
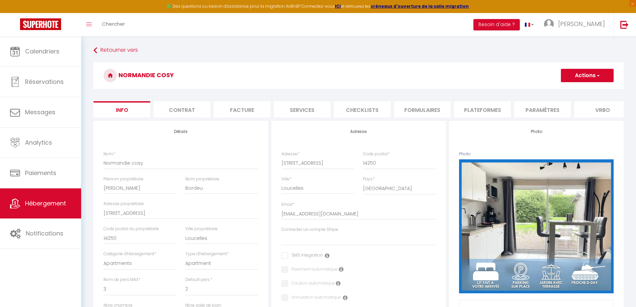
click at [472, 109] on li "Plateformes" at bounding box center [482, 109] width 57 height 16
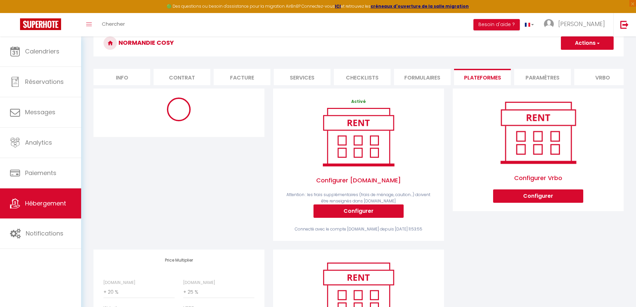
scroll to position [122, 0]
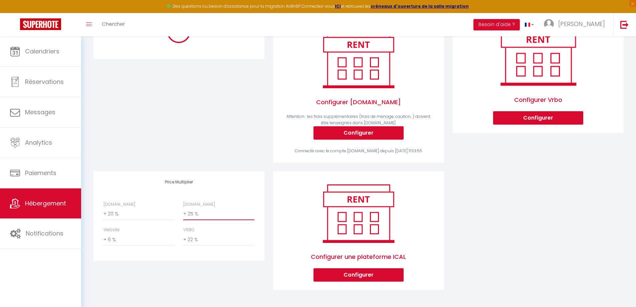
click at [199, 215] on select "0 + 1 % + 2 % + 3 % + 4 % + 5 % + 6 % + 7 % + 8 % + 9 %" at bounding box center [218, 213] width 71 height 13
click at [183, 207] on select "0 + 1 % + 2 % + 3 % + 4 % + 5 % + 6 % + 7 % + 8 % + 9 %" at bounding box center [218, 213] width 71 height 13
click at [216, 214] on select "0 + 1 % + 2 % + 3 % + 4 % + 5 % + 6 % + 7 % + 8 % + 9 %" at bounding box center [218, 213] width 71 height 13
click at [183, 207] on select "0 + 1 % + 2 % + 3 % + 4 % + 5 % + 6 % + 7 % + 8 % + 9 %" at bounding box center [218, 213] width 71 height 13
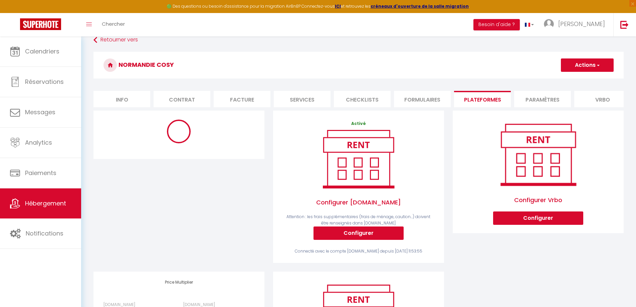
scroll to position [0, 0]
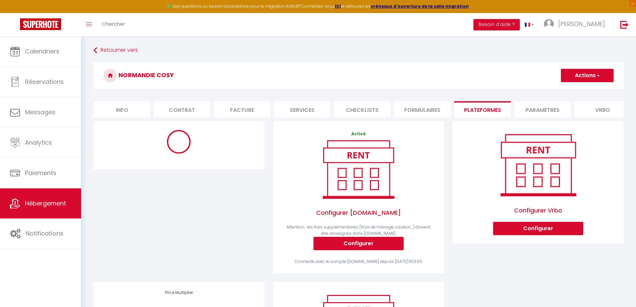
click at [599, 74] on span "button" at bounding box center [597, 75] width 4 height 7
click at [581, 89] on link "Enregistrer" at bounding box center [586, 90] width 53 height 9
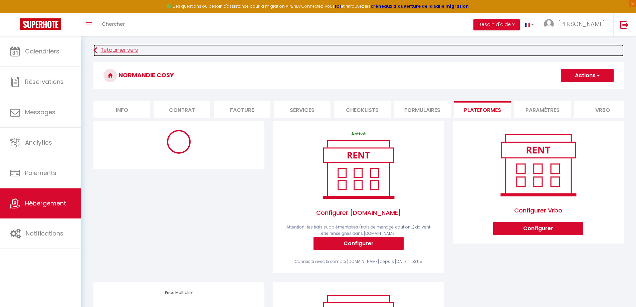
click at [121, 52] on link "Retourner vers" at bounding box center [358, 50] width 530 height 12
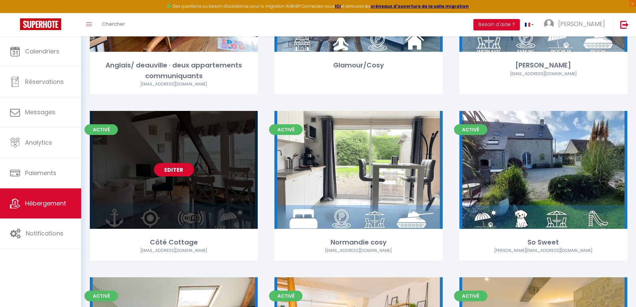
scroll to position [334, 0]
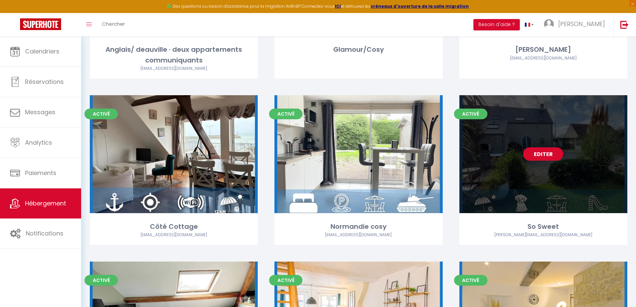
click at [550, 151] on link "Editer" at bounding box center [543, 153] width 40 height 13
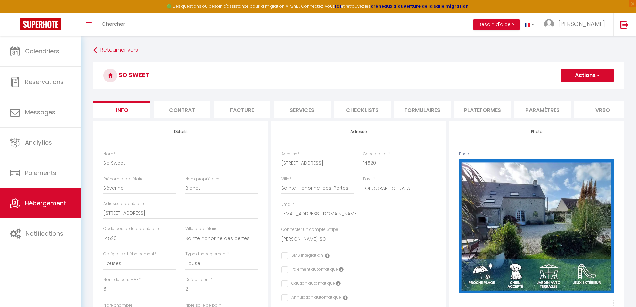
click at [481, 110] on li "Plateformes" at bounding box center [482, 109] width 57 height 16
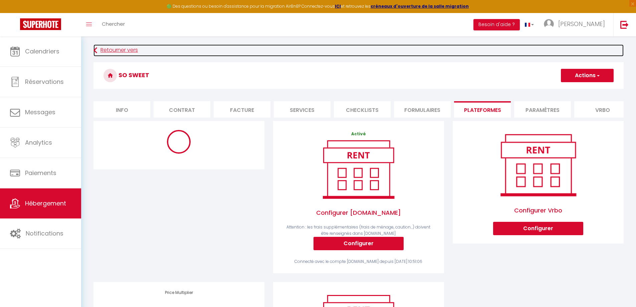
click at [116, 51] on link "Retourner vers" at bounding box center [358, 50] width 530 height 12
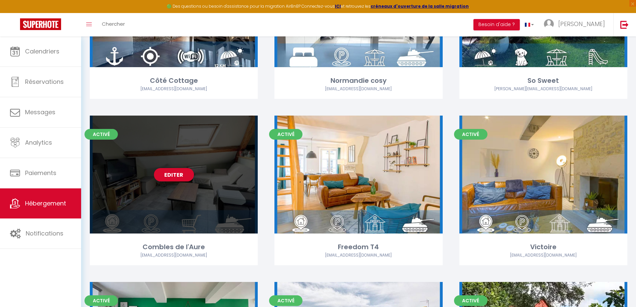
scroll to position [534, 0]
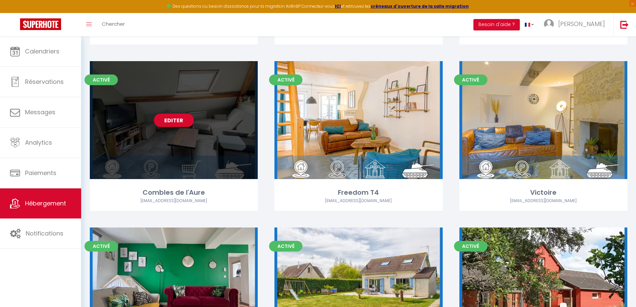
click at [178, 120] on link "Editer" at bounding box center [174, 119] width 40 height 13
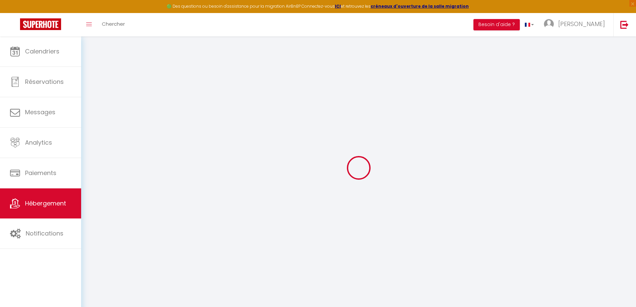
checkbox input "false"
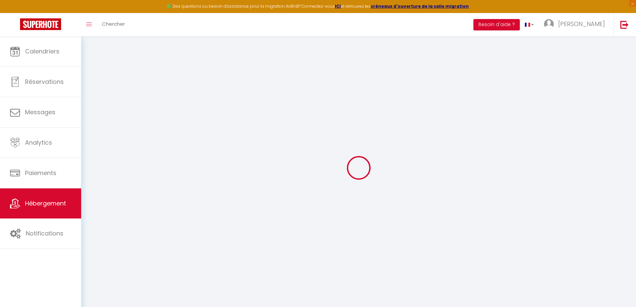
checkbox input "false"
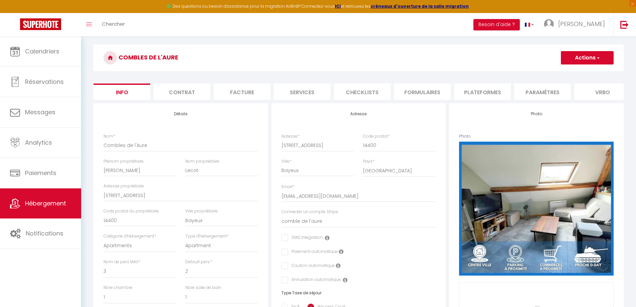
scroll to position [33, 0]
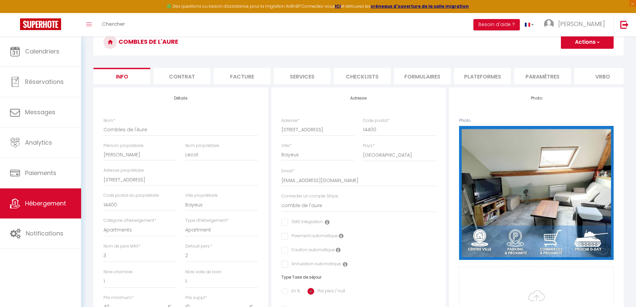
drag, startPoint x: 491, startPoint y: 74, endPoint x: 368, endPoint y: 149, distance: 144.0
click at [491, 74] on li "Plateformes" at bounding box center [482, 76] width 57 height 16
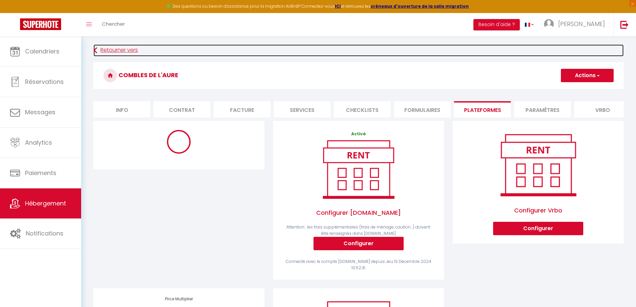
click at [117, 50] on link "Retourner vers" at bounding box center [358, 50] width 530 height 12
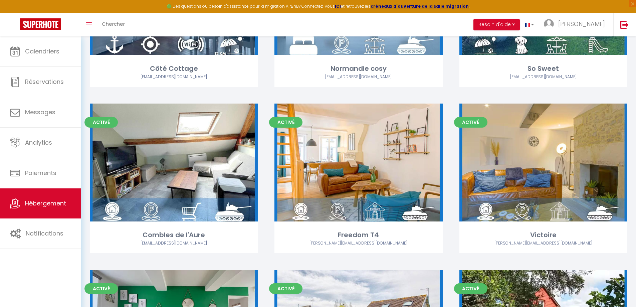
scroll to position [501, 0]
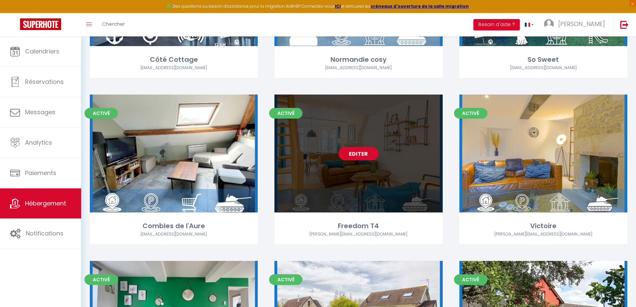
click at [357, 156] on link "Editer" at bounding box center [358, 153] width 40 height 13
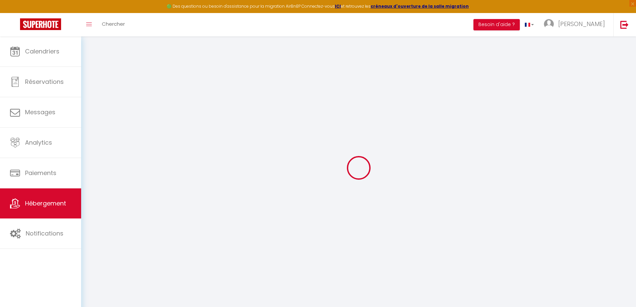
select select
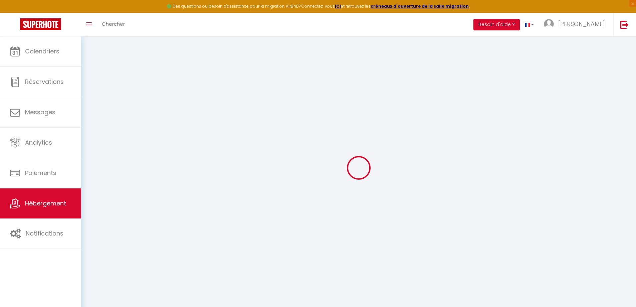
select select
checkbox input "false"
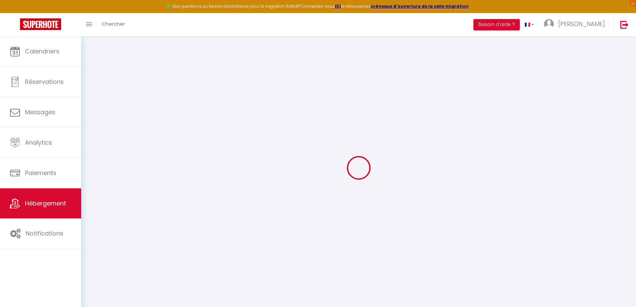
select select
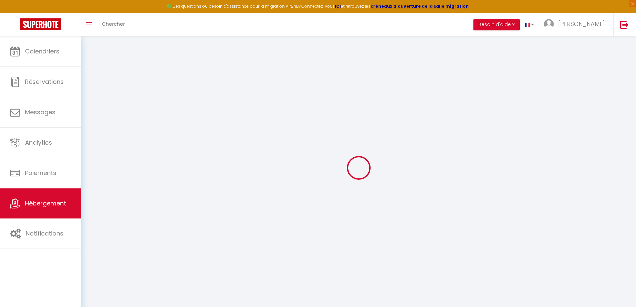
select select
checkbox input "false"
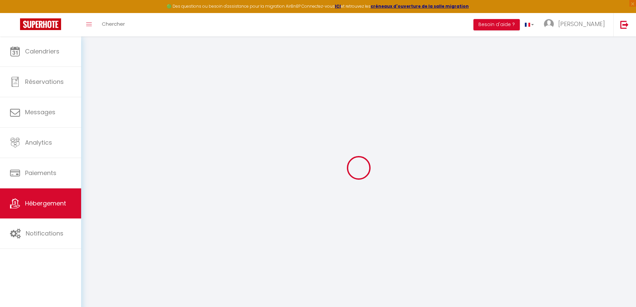
checkbox input "false"
select select
type input "Freedom T4"
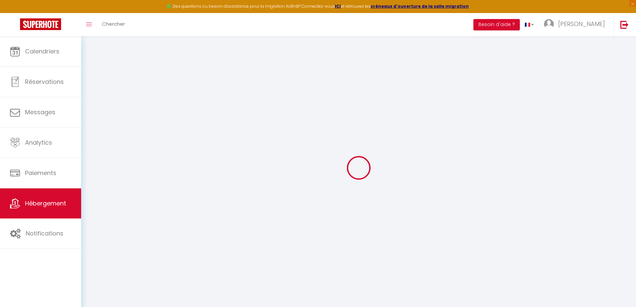
type input "[PERSON_NAME]"
type input "Roussel"
type input "[STREET_ADDRESS][PERSON_NAME]"
type input "14400"
type input "Bayeux"
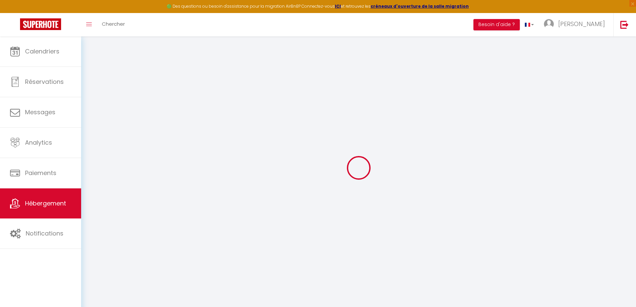
select select "8"
select select "3"
type input "95"
type input "8"
type input "90"
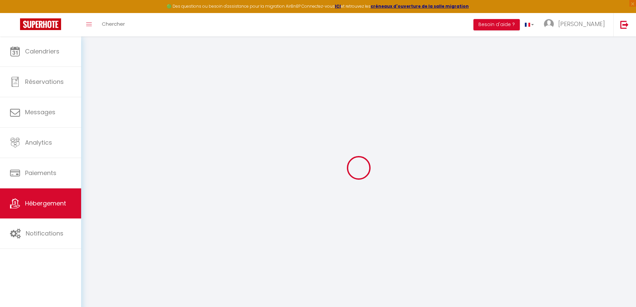
type input "5"
type input "4.3"
type input "600"
select select
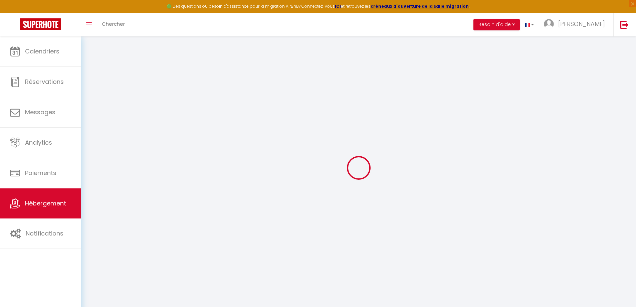
select select
type input "[STREET_ADDRESS][PERSON_NAME]"
type input "14400"
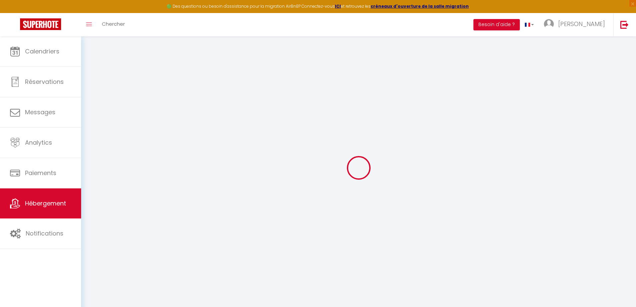
type input "Bayeux"
type input "[EMAIL_ADDRESS][DOMAIN_NAME]"
select select "12690"
checkbox input "false"
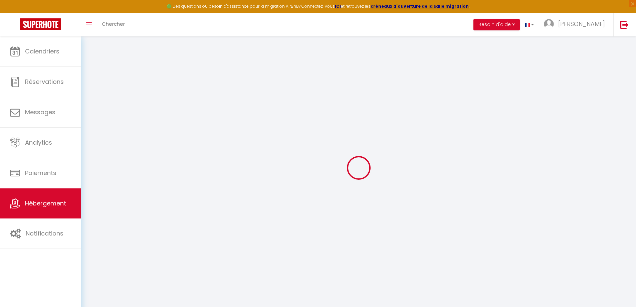
checkbox input "false"
radio input "true"
type input "22"
type input "90"
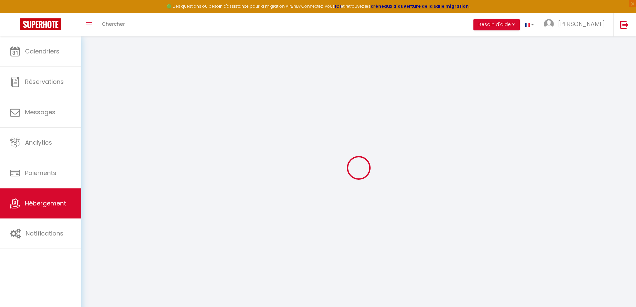
type input "0"
select select "+ 20 %"
select select "+ 25 %"
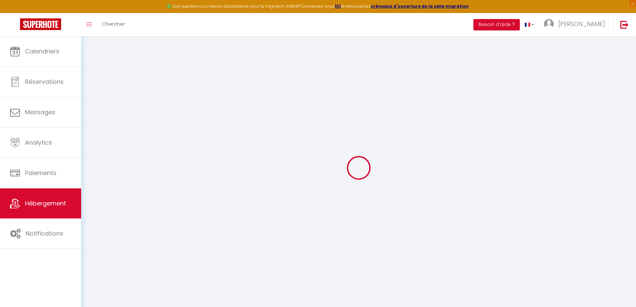
select select "+ 6 %"
checkbox input "false"
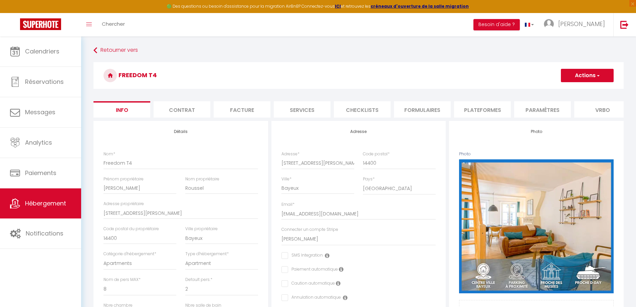
click at [477, 107] on li "Plateformes" at bounding box center [482, 109] width 57 height 16
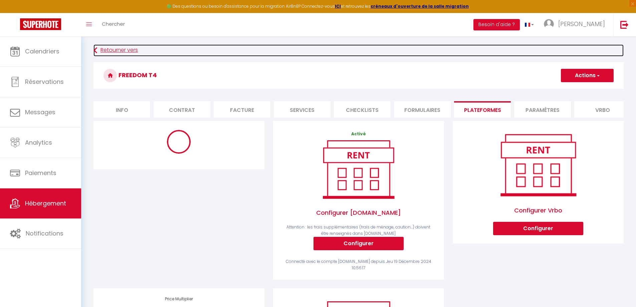
click at [128, 50] on link "Retourner vers" at bounding box center [358, 50] width 530 height 12
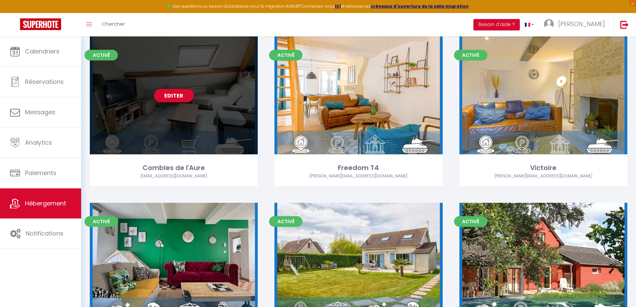
scroll to position [668, 0]
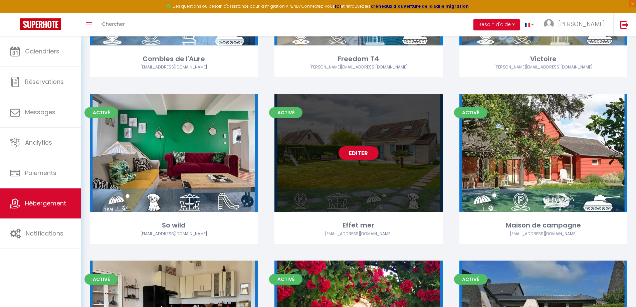
click at [364, 155] on link "Editer" at bounding box center [358, 152] width 40 height 13
click at [363, 155] on link "Editer" at bounding box center [358, 152] width 40 height 13
click at [356, 151] on link "Editer" at bounding box center [358, 152] width 40 height 13
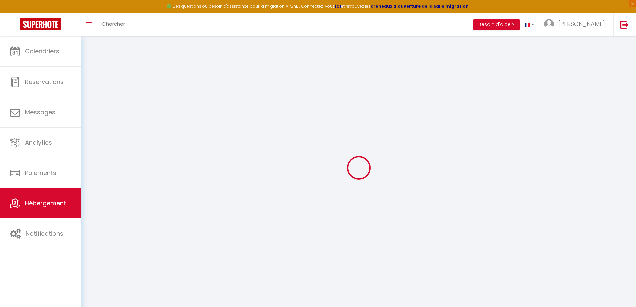
type input "Effet mer"
type input "[PERSON_NAME]"
type input "Bordeu"
type input "[STREET_ADDRESS]"
type input "14250"
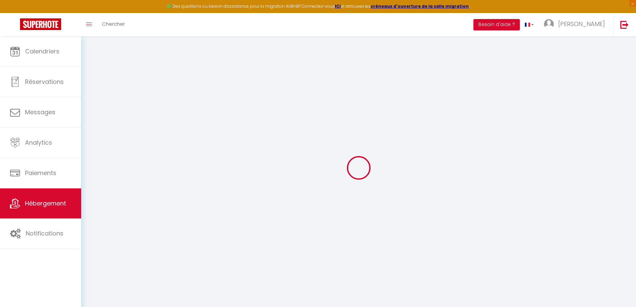
type input "Loucelles"
select select "houses"
select select "6"
select select "3"
type input "95"
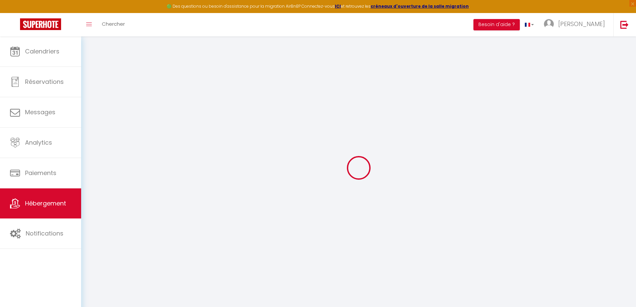
type input "85"
type input "5"
type input "4.3"
type input "500"
select select
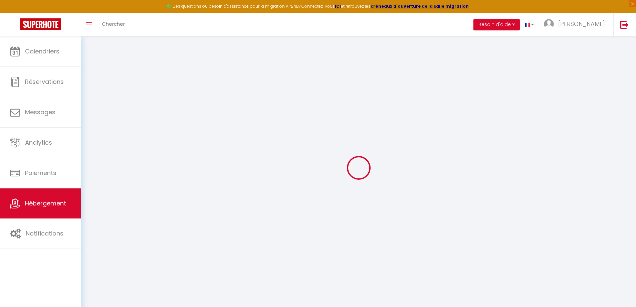
select select
type input "[STREET_ADDRESS]"
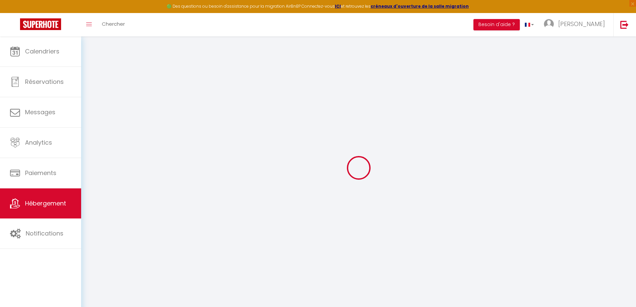
type input "14960"
type input "Asnelles"
type input "[EMAIL_ADDRESS][DOMAIN_NAME]"
select select "11795"
checkbox input "false"
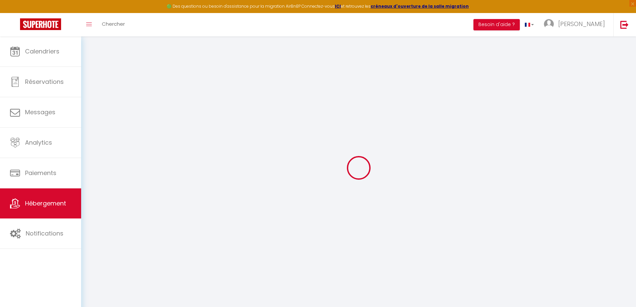
checkbox input "true"
radio input "true"
type input "0"
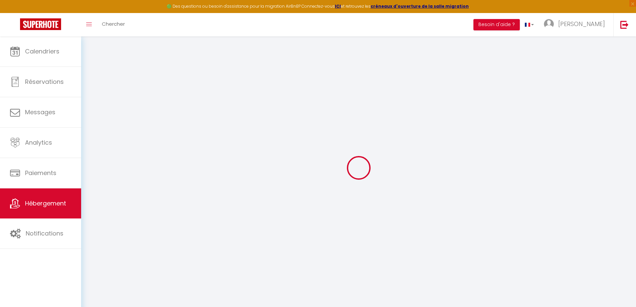
type input "0"
select select
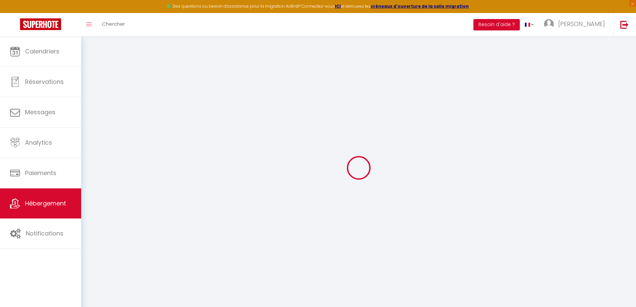
select select
checkbox input "false"
checkbox input "true"
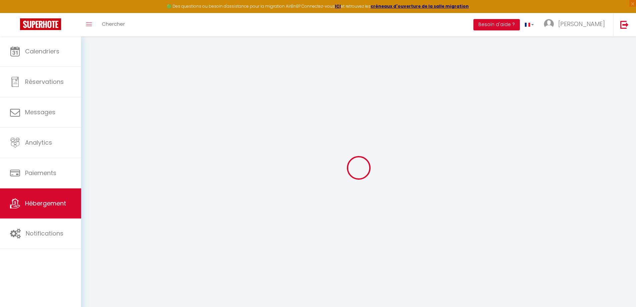
checkbox input "true"
checkbox input "false"
checkbox input "true"
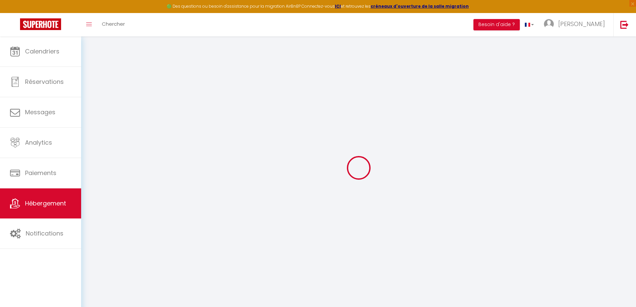
checkbox input "true"
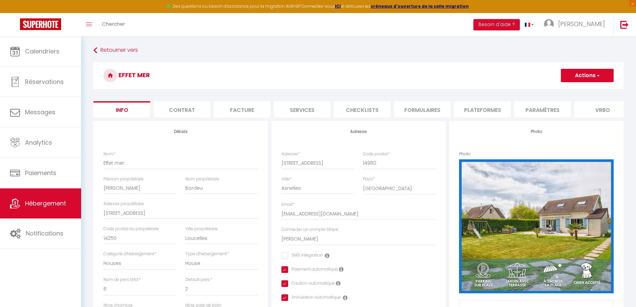
click at [479, 107] on li "Plateformes" at bounding box center [482, 109] width 57 height 16
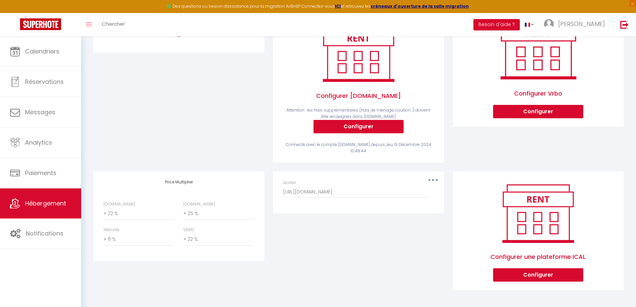
scroll to position [122, 0]
click at [144, 214] on select "0 + 1 % + 2 % + 3 % + 4 % + 5 % + 6 % + 7 % + 8 % + 9 %" at bounding box center [138, 213] width 71 height 13
select select "+ 19 %"
click at [103, 207] on select "0 + 1 % + 2 % + 3 % + 4 % + 5 % + 6 % + 7 % + 8 % + 9 %" at bounding box center [138, 213] width 71 height 13
click at [217, 215] on select "0 + 1 % + 2 % + 3 % + 4 % + 5 % + 6 % + 7 % + 8 % + 9 %" at bounding box center [218, 213] width 71 height 13
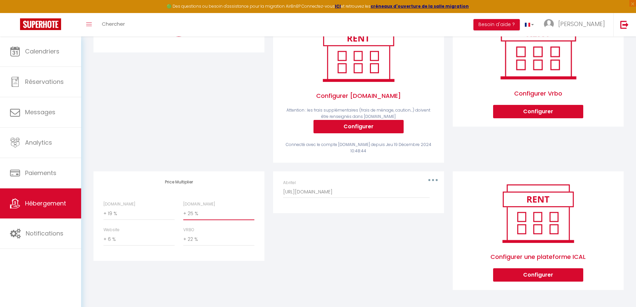
select select "+ 23 %"
click at [183, 207] on select "0 + 1 % + 2 % + 3 % + 4 % + 5 % + 6 % + 7 % + 8 % + 9 %" at bounding box center [218, 213] width 71 height 13
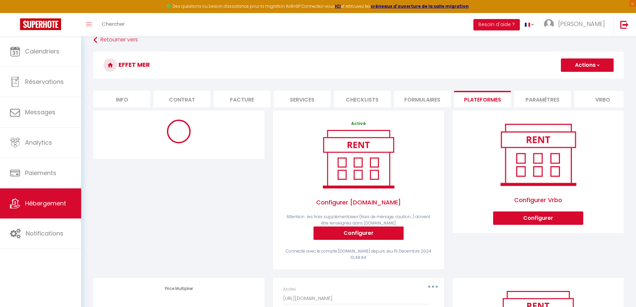
scroll to position [0, 0]
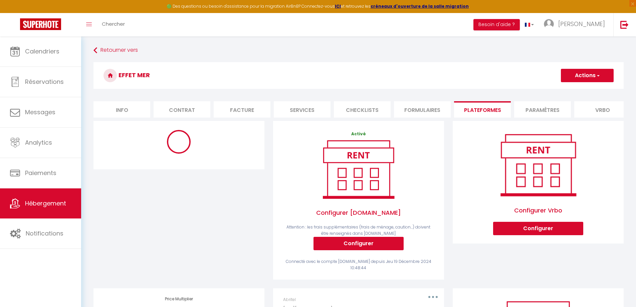
click at [597, 75] on span "button" at bounding box center [597, 75] width 4 height 7
click at [583, 89] on link "Enregistrer" at bounding box center [586, 90] width 53 height 9
select select "365"
select select "well_reviewed_guests"
select select "EUR"
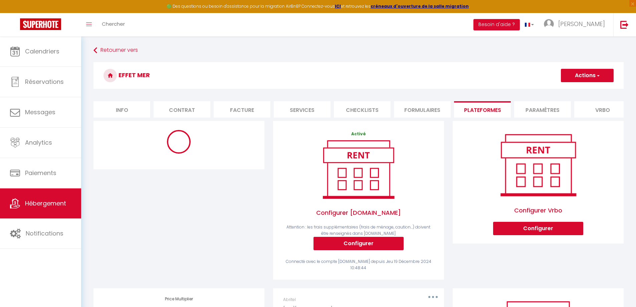
select select "17206"
select select "17206-42537297"
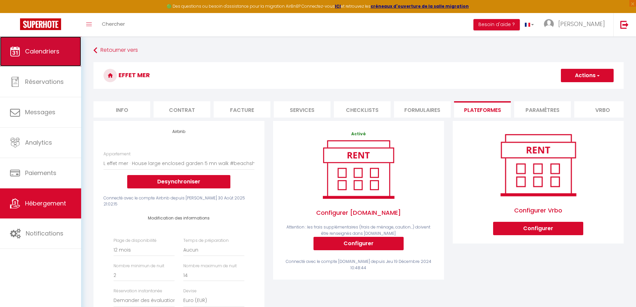
click at [40, 48] on span "Calendriers" at bounding box center [42, 51] width 34 height 8
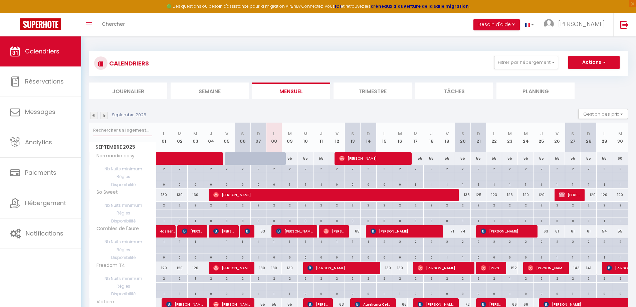
drag, startPoint x: 112, startPoint y: 131, endPoint x: 116, endPoint y: 129, distance: 3.6
click at [112, 131] on input "text" at bounding box center [122, 130] width 59 height 12
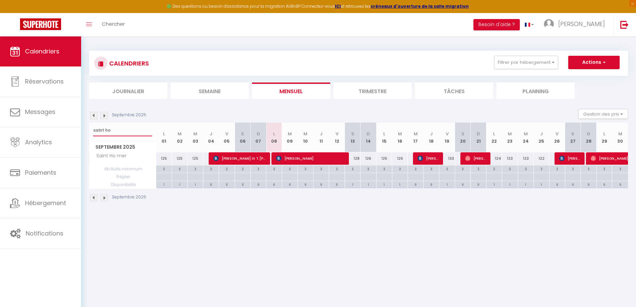
type input "saint ho"
click at [92, 116] on img at bounding box center [93, 115] width 7 height 7
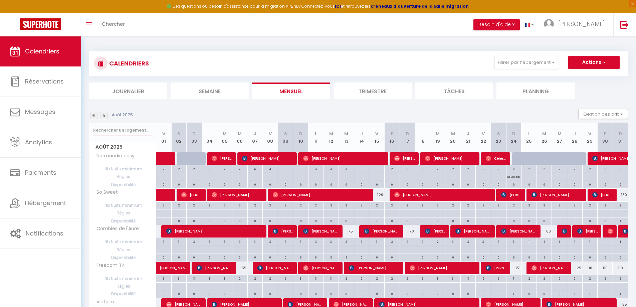
click at [114, 130] on input "text" at bounding box center [122, 130] width 59 height 12
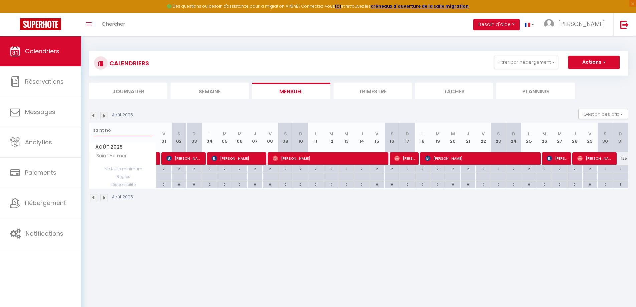
type input "saint ho"
